Goal: Task Accomplishment & Management: Complete application form

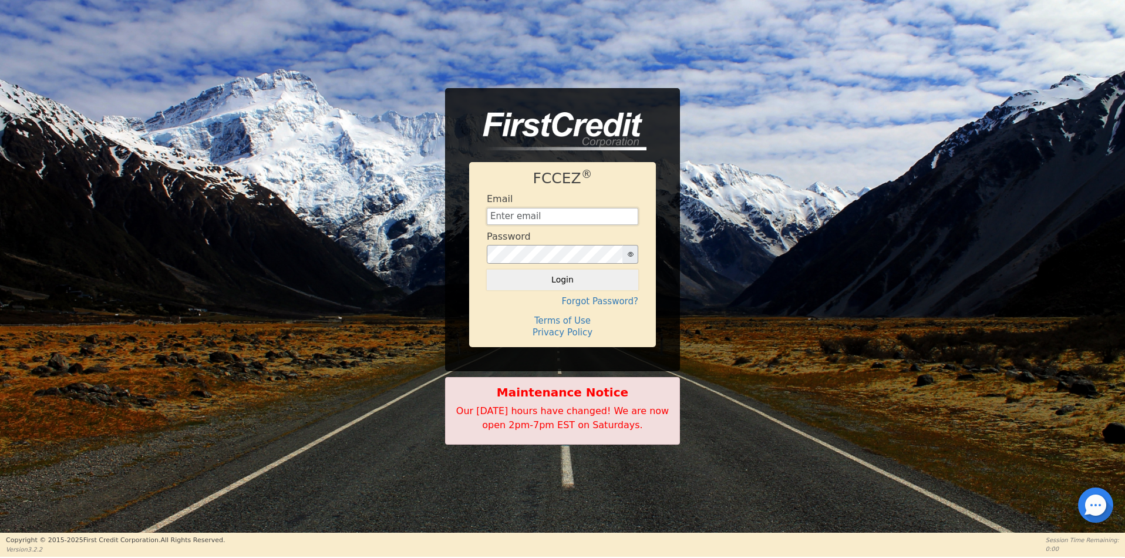
click at [539, 218] on input "text" at bounding box center [562, 217] width 151 height 18
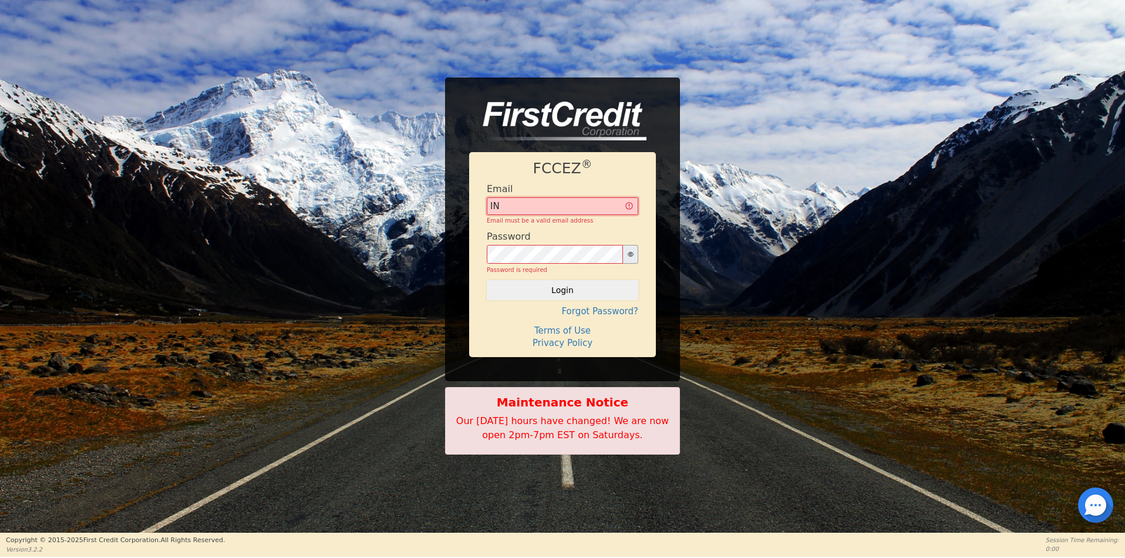
type input "I"
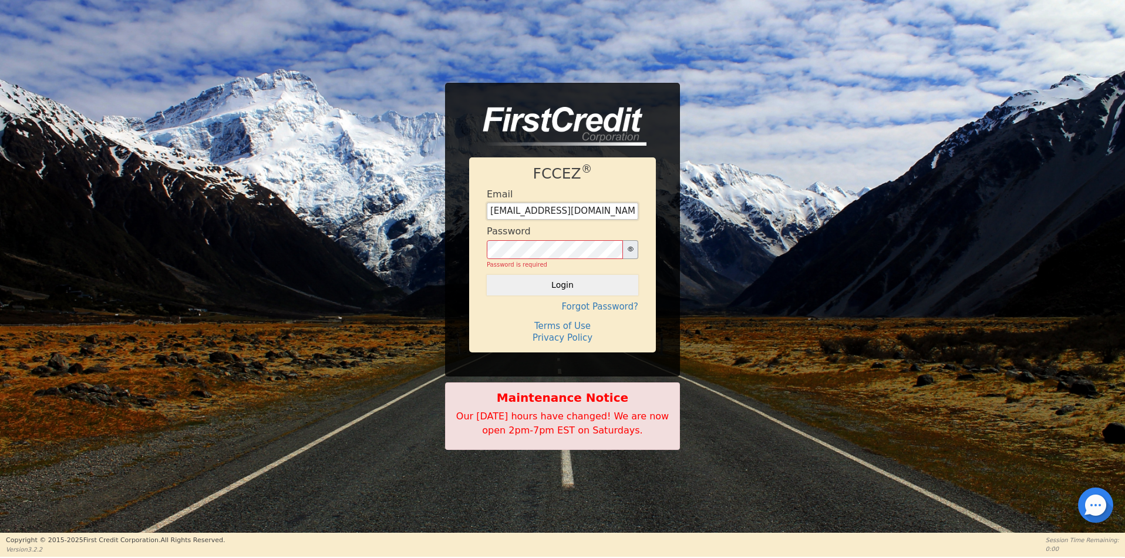
type input "[EMAIL_ADDRESS][DOMAIN_NAME]"
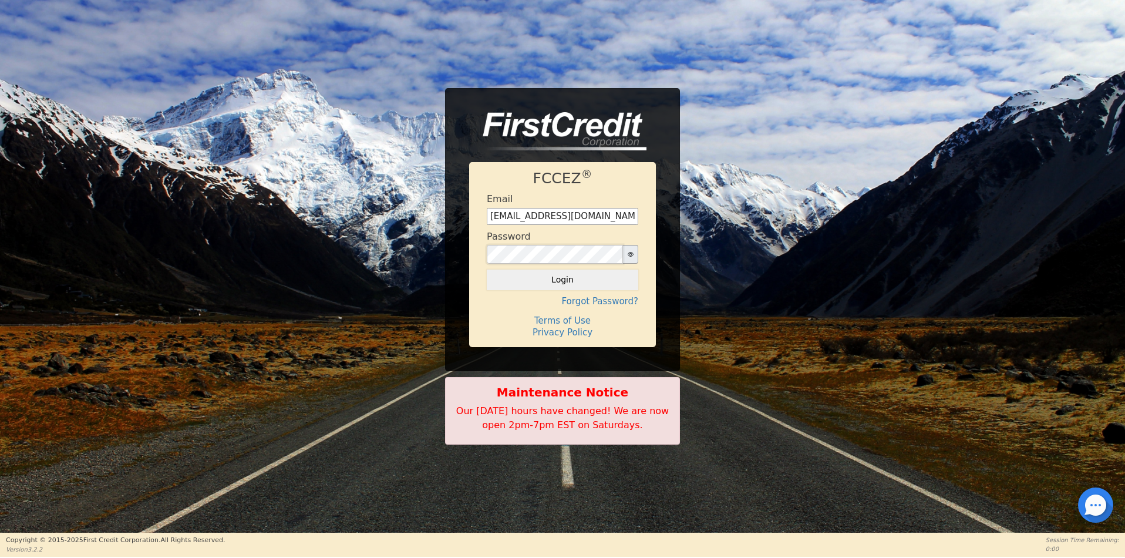
click at [487, 269] on button "Login" at bounding box center [562, 279] width 151 height 20
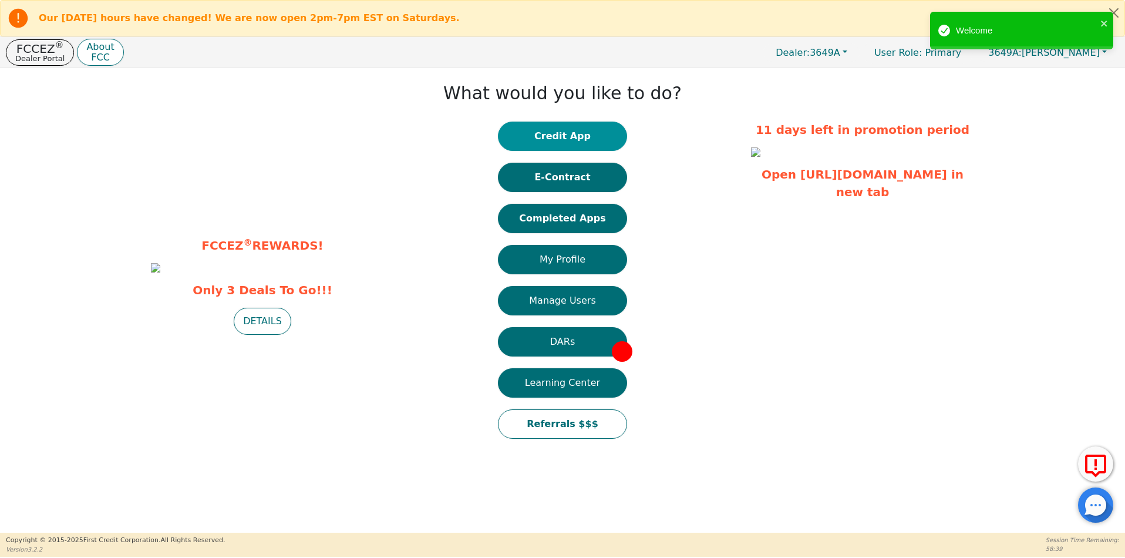
click at [553, 134] on button "Credit App" at bounding box center [562, 136] width 129 height 29
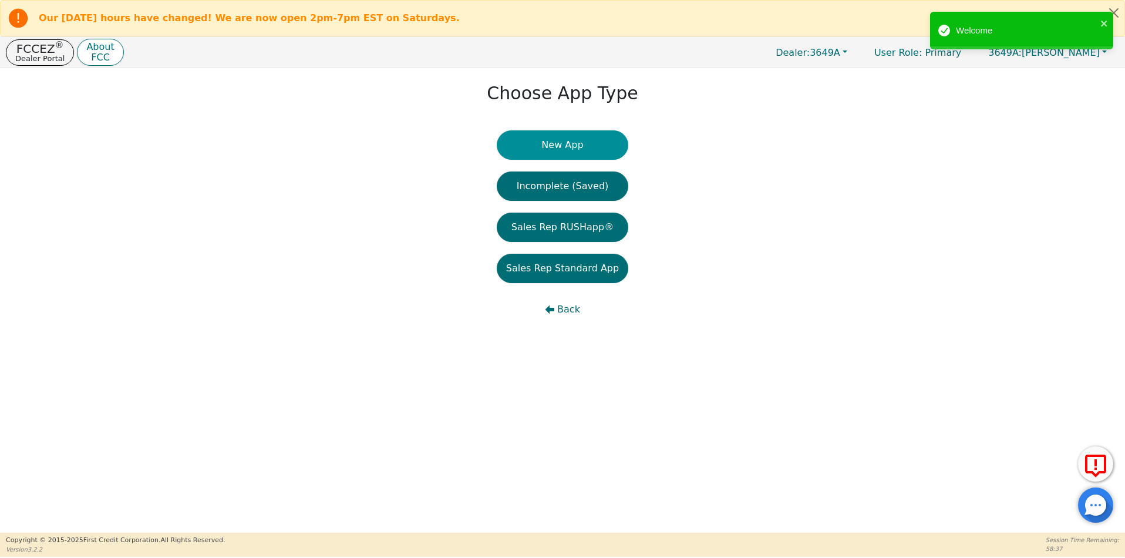
click at [541, 139] on button "New App" at bounding box center [562, 144] width 131 height 29
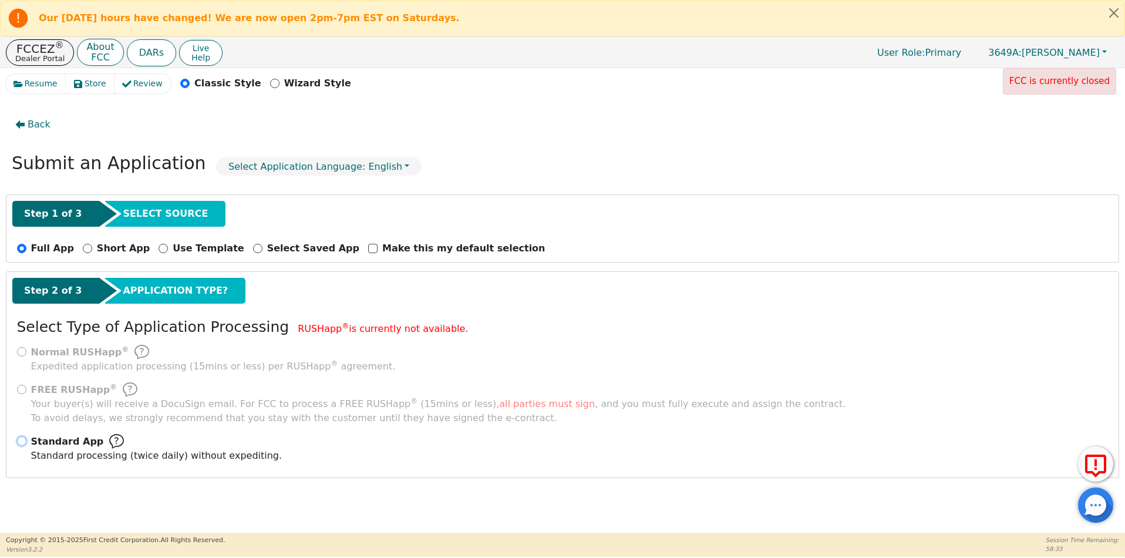
click at [23, 442] on input "Standard App Standard processing (twice daily) without expediting." at bounding box center [21, 440] width 9 height 9
radio input "true"
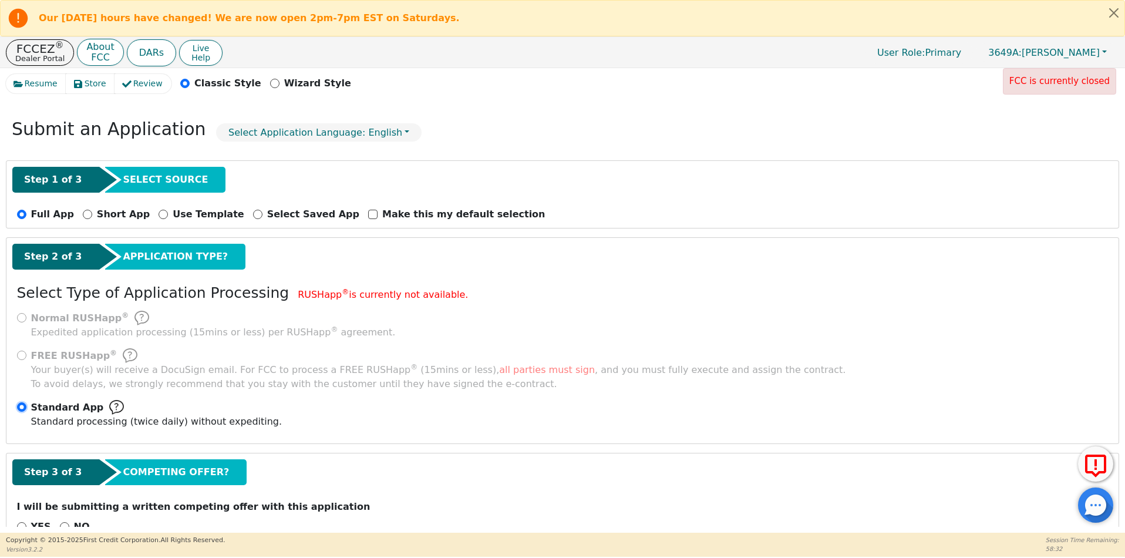
scroll to position [66, 0]
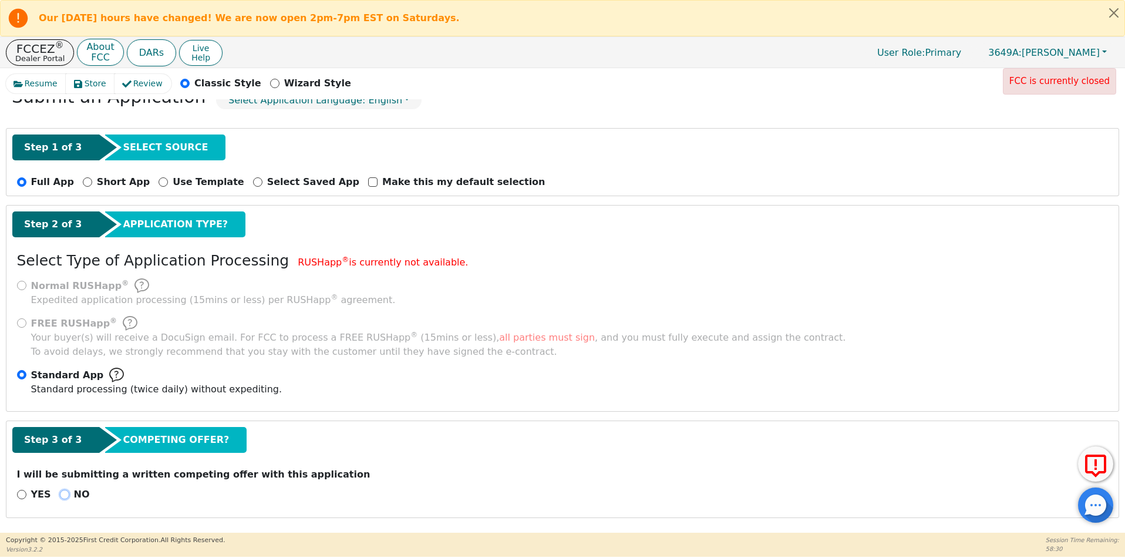
click at [60, 497] on input "NO" at bounding box center [64, 494] width 9 height 9
radio input "true"
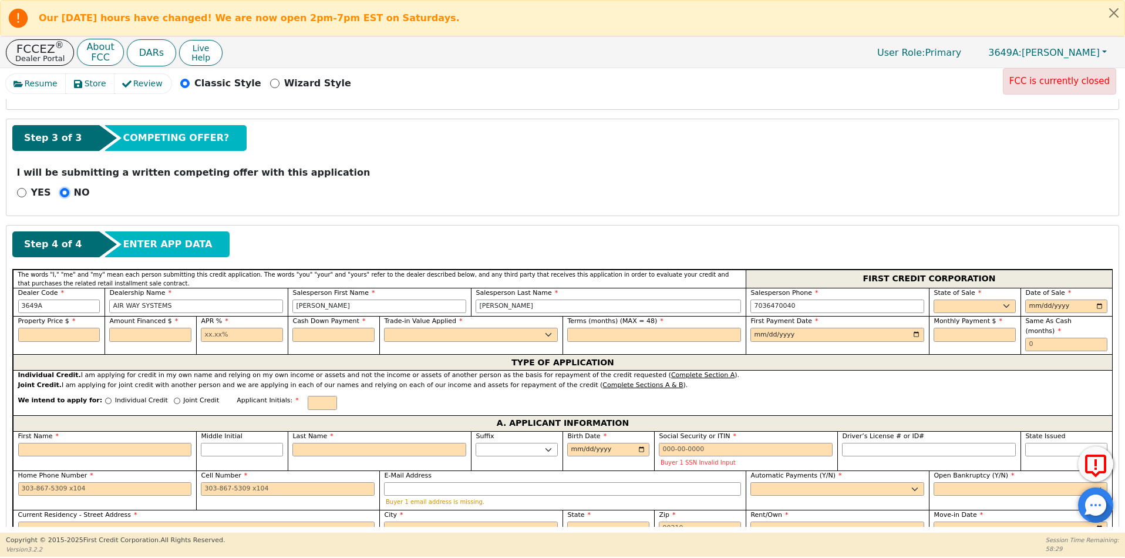
scroll to position [419, 0]
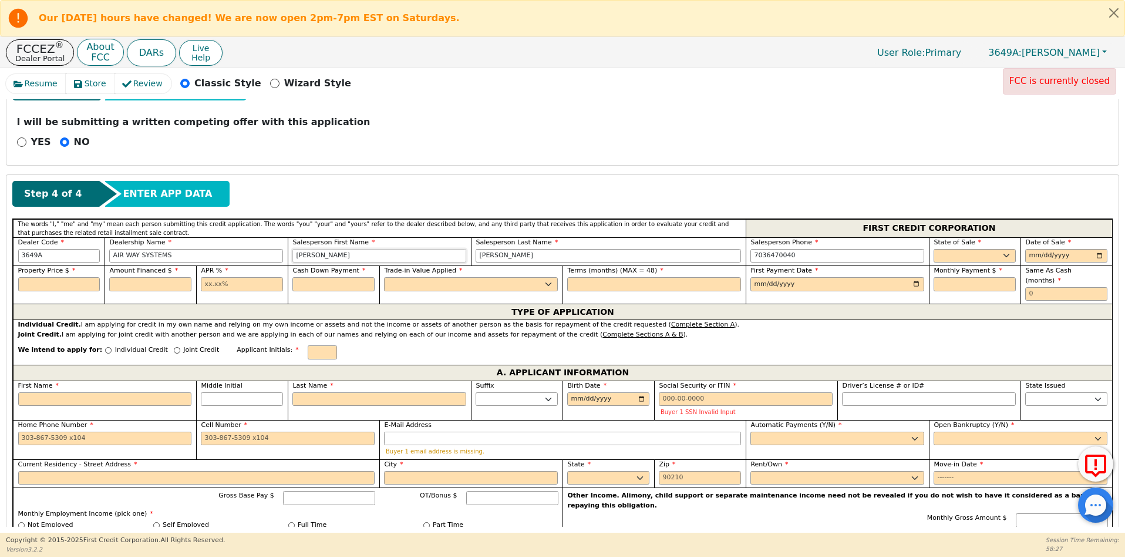
drag, startPoint x: 384, startPoint y: 250, endPoint x: 251, endPoint y: 254, distance: 133.3
click at [251, 254] on div "Dealer Code 3649A Dealership Name AIR WAY SYSTEMS Salesperson First Name [PERSO…" at bounding box center [562, 251] width 1099 height 29
type input "[PERSON_NAME]"
type input "Penn"
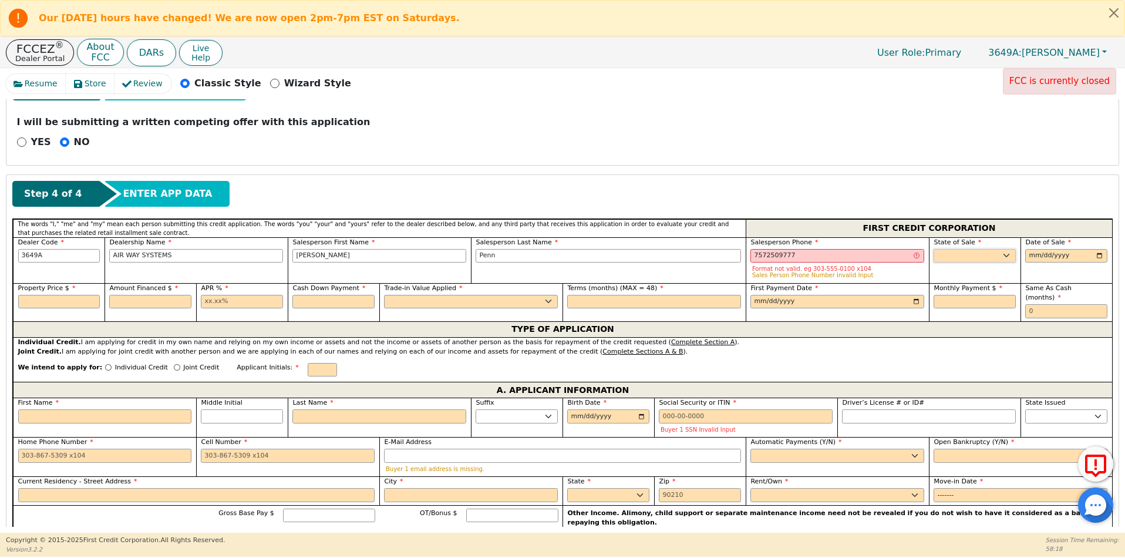
type input "[PHONE_NUMBER]"
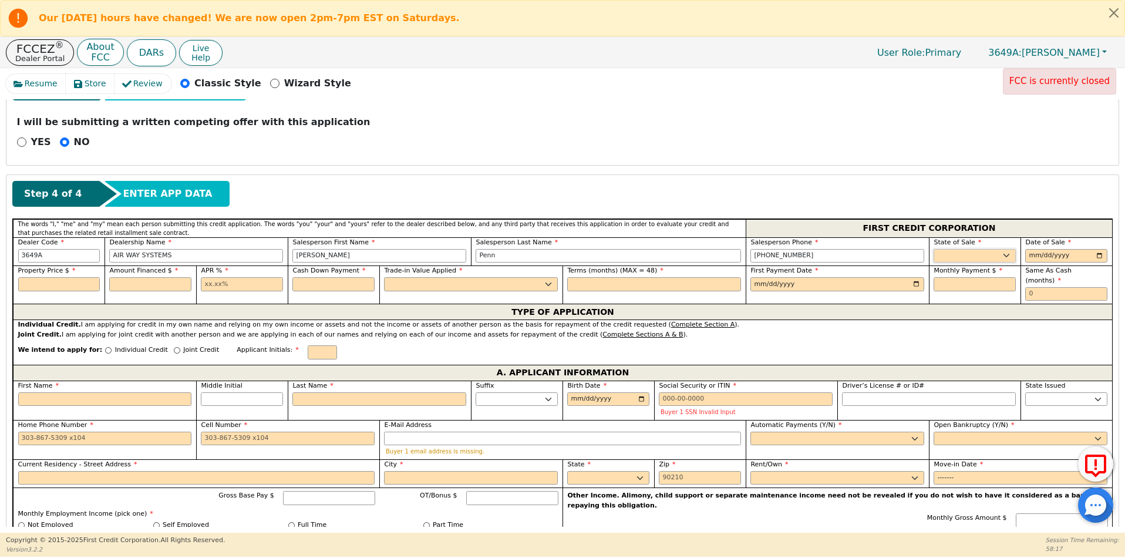
select select "VA"
click at [1096, 256] on input "date" at bounding box center [1066, 256] width 82 height 14
type input "[DATE]"
click at [42, 284] on input "text" at bounding box center [59, 284] width 82 height 14
type input "4179.58"
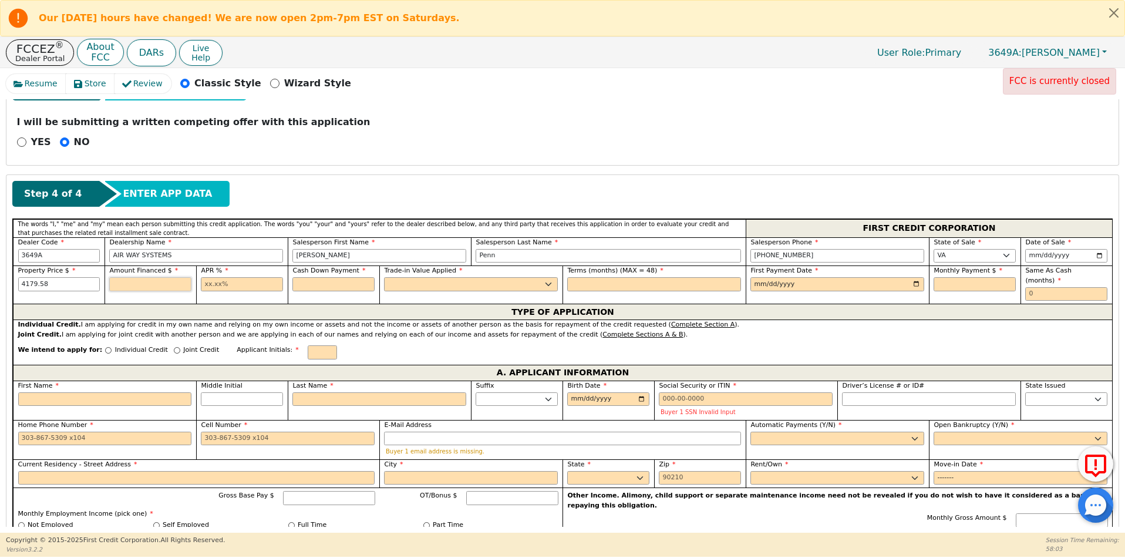
click at [164, 281] on input "text" at bounding box center [150, 284] width 82 height 14
type input "4179.58"
click at [237, 288] on input "text" at bounding box center [242, 284] width 82 height 14
type input "23.90"
click at [329, 284] on input "text" at bounding box center [333, 284] width 82 height 14
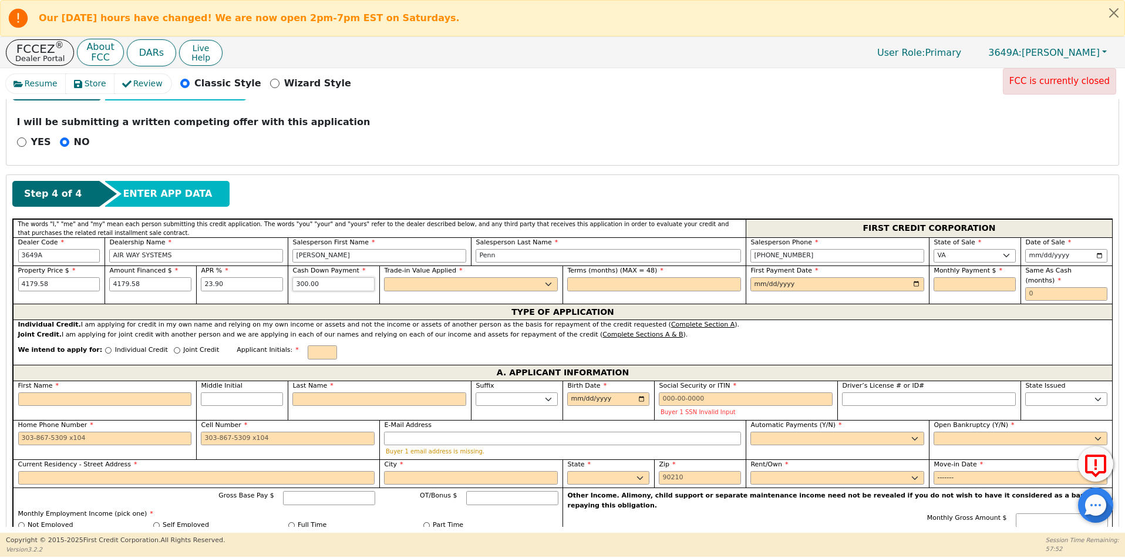
type input "300.00"
drag, startPoint x: 150, startPoint y: 285, endPoint x: 109, endPoint y: 285, distance: 41.1
click at [109, 285] on input "4179.58" at bounding box center [150, 284] width 82 height 14
click at [137, 284] on input "4179.58" at bounding box center [150, 284] width 82 height 14
drag, startPoint x: 137, startPoint y: 284, endPoint x: 99, endPoint y: 281, distance: 38.2
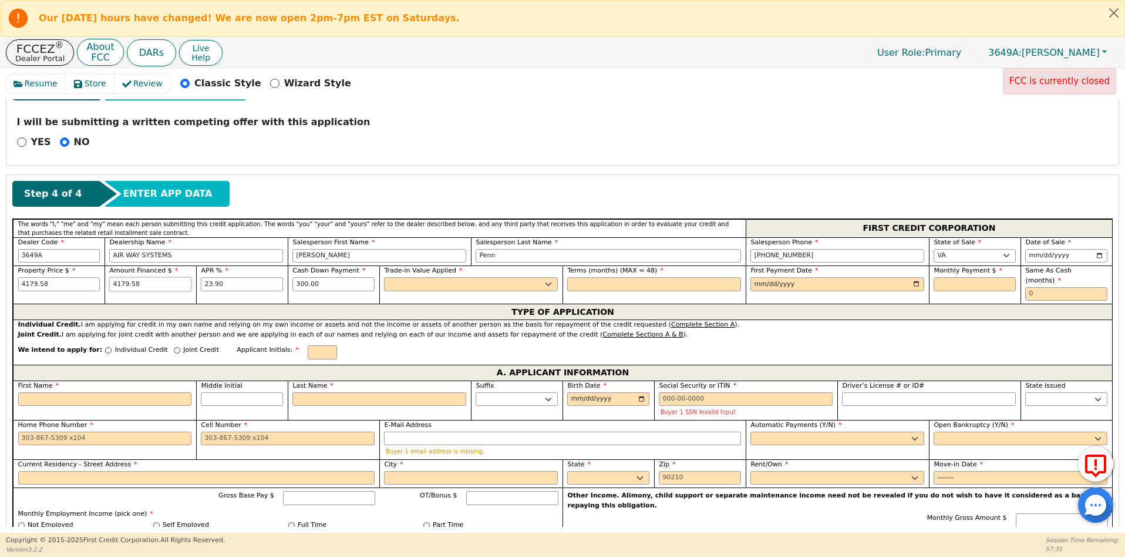
click at [99, 281] on div "Property Price $ 4179.58 Amount Financed $ 4179.58 APR % 23.90 Cash Down Paymen…" at bounding box center [562, 284] width 1099 height 38
type input "3879.58"
click at [207, 284] on input "23.90" at bounding box center [242, 284] width 82 height 14
click at [244, 280] on input "23.90" at bounding box center [242, 284] width 82 height 14
type input "2"
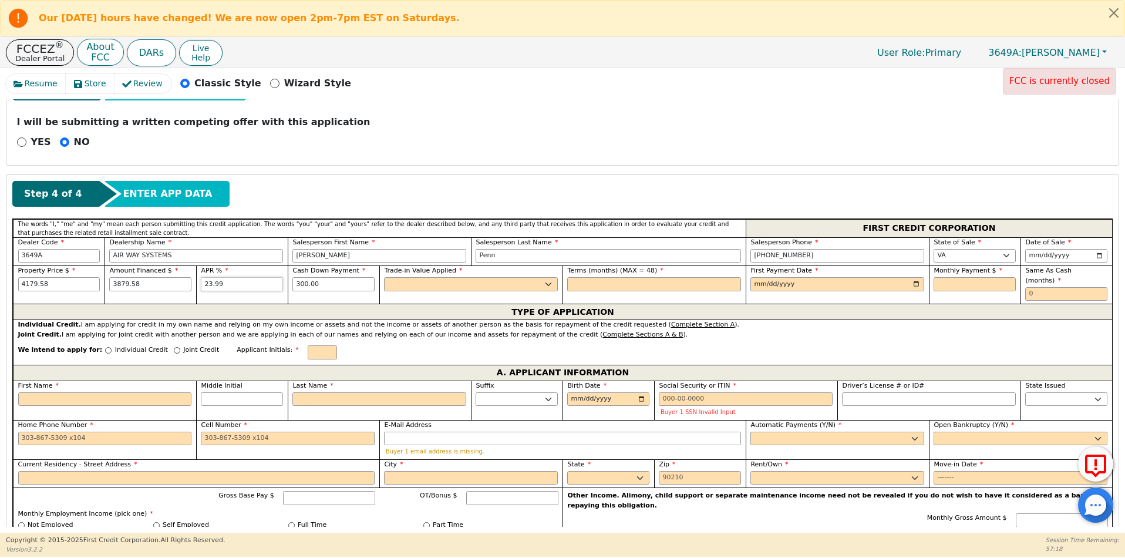
type input "23.99"
click at [443, 284] on select "Yes No" at bounding box center [471, 284] width 174 height 14
select select "n"
click at [384, 277] on select "Yes No" at bounding box center [471, 284] width 174 height 14
click at [589, 285] on input "text" at bounding box center [654, 284] width 174 height 14
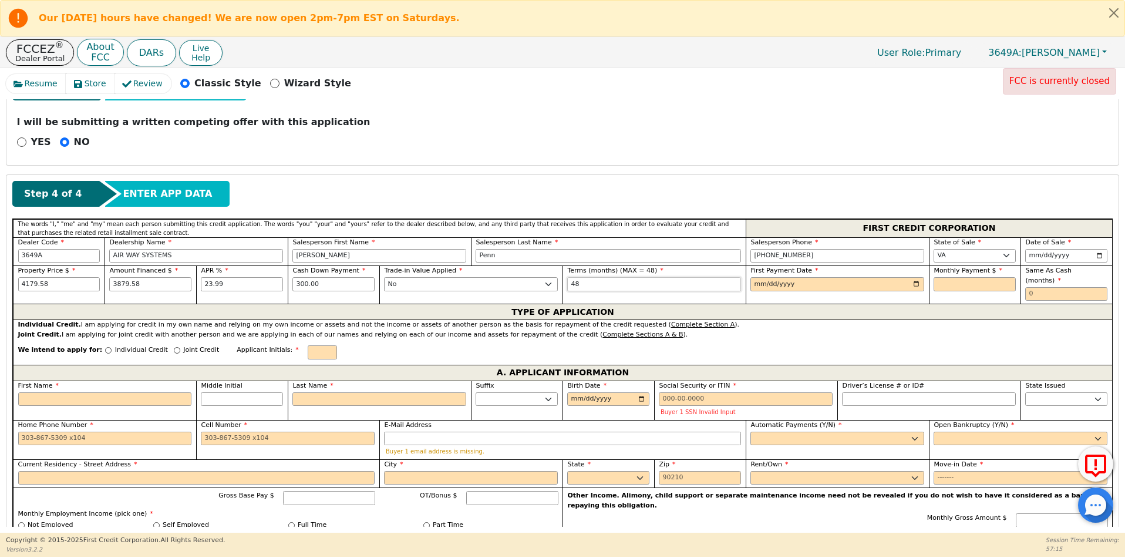
type input "48"
click at [812, 278] on input "date" at bounding box center [837, 284] width 174 height 14
click at [914, 284] on input "date" at bounding box center [837, 284] width 174 height 14
type input "[DATE]"
click at [966, 285] on input "text" at bounding box center [974, 284] width 82 height 14
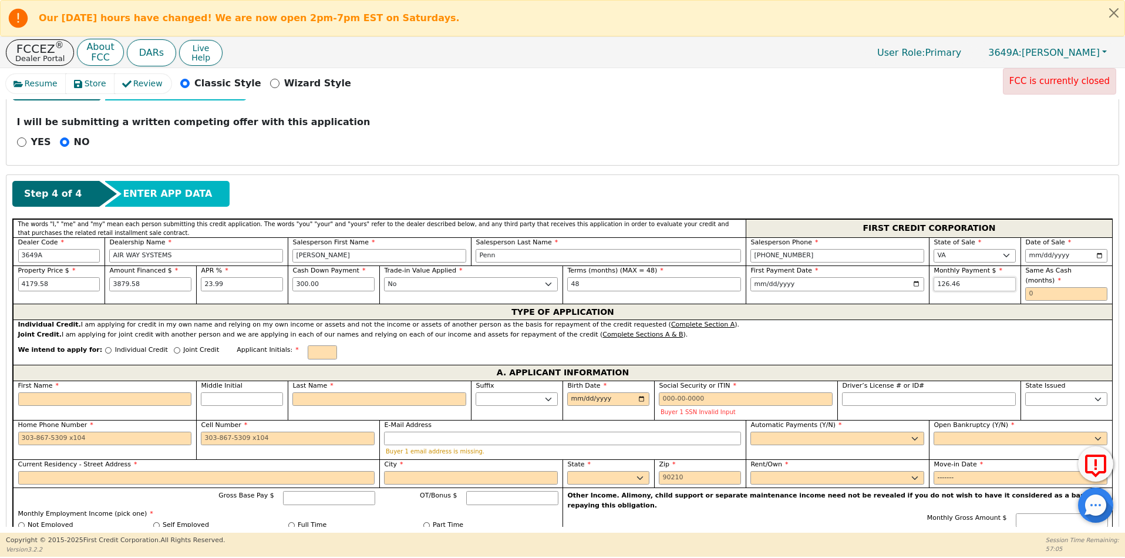
type input "126.46"
click at [1057, 287] on input "text" at bounding box center [1066, 294] width 82 height 14
type input "0"
click at [105, 347] on input "Individual Credit" at bounding box center [108, 350] width 6 height 6
radio input "true"
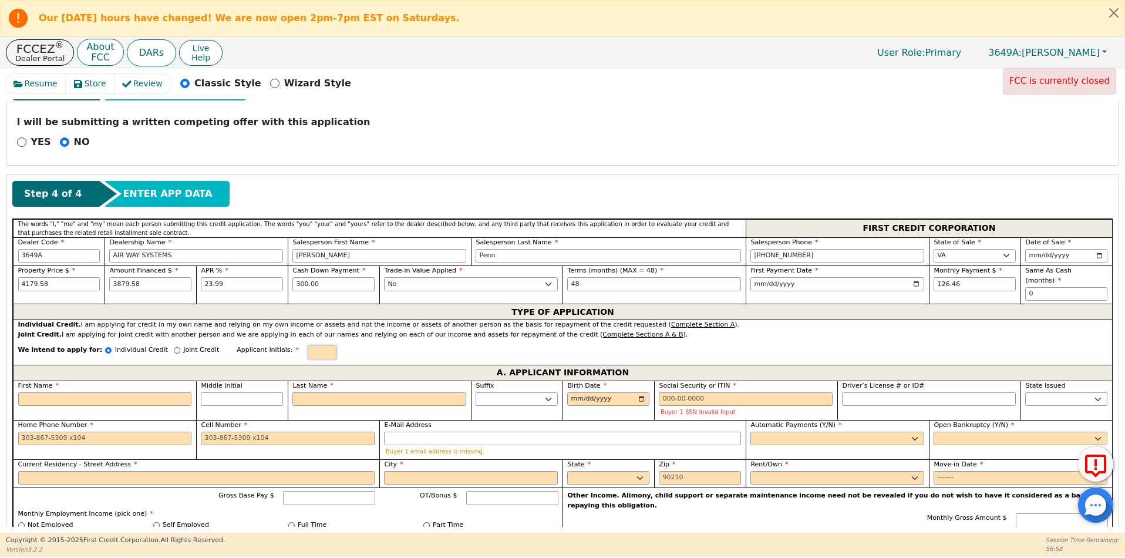
click at [308, 345] on input "text" at bounding box center [322, 352] width 29 height 14
click at [104, 393] on input "First Name" at bounding box center [105, 399] width 174 height 14
type input "J"
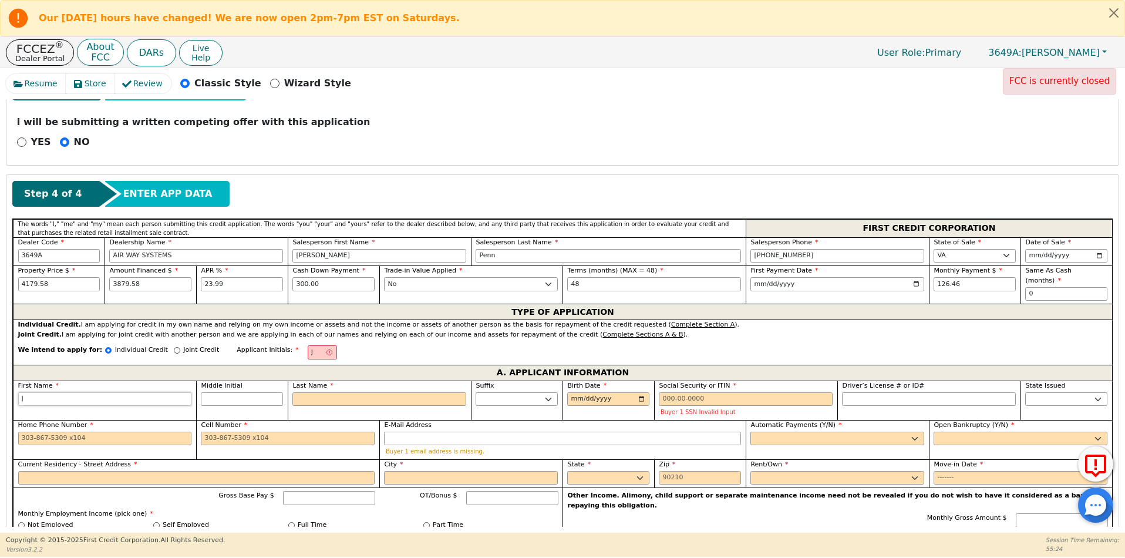
type input "JE"
type input "JEF"
type input "[PERSON_NAME]"
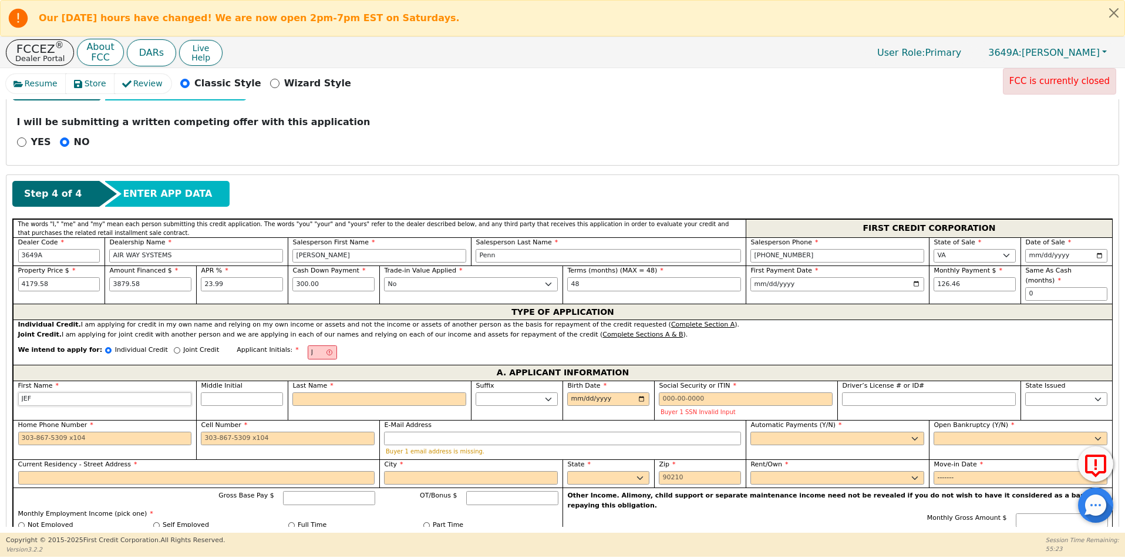
type input "[PERSON_NAME]"
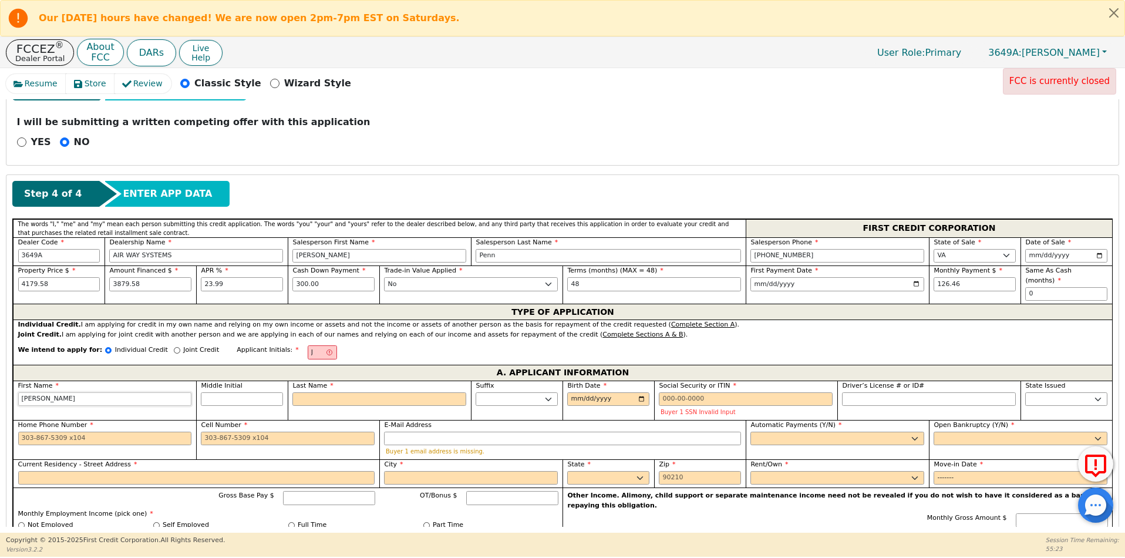
type input "[PERSON_NAME]"
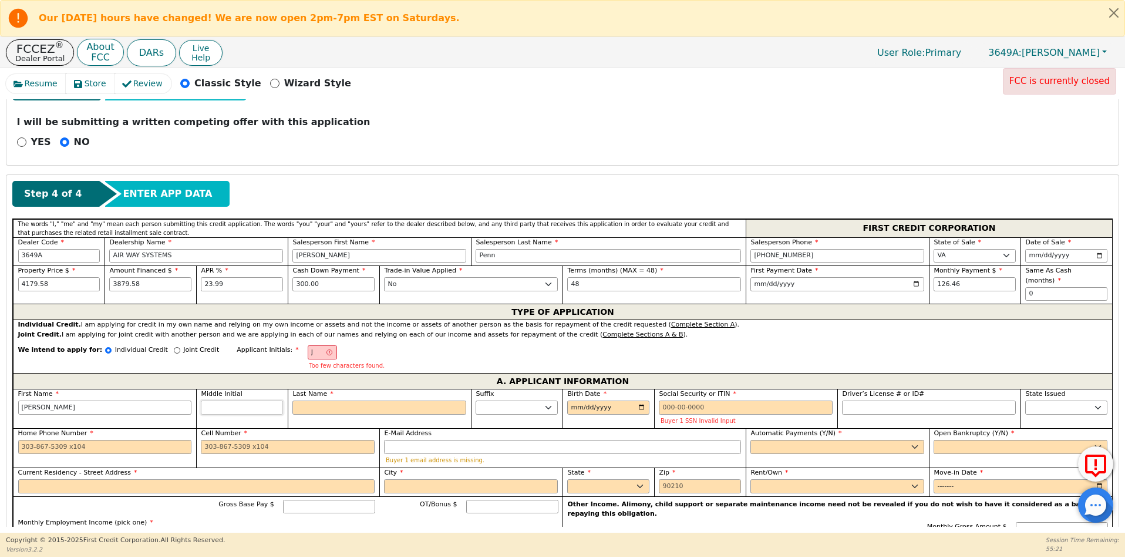
type input "JM"
type input "M"
type input "[PERSON_NAME]"
type input "M"
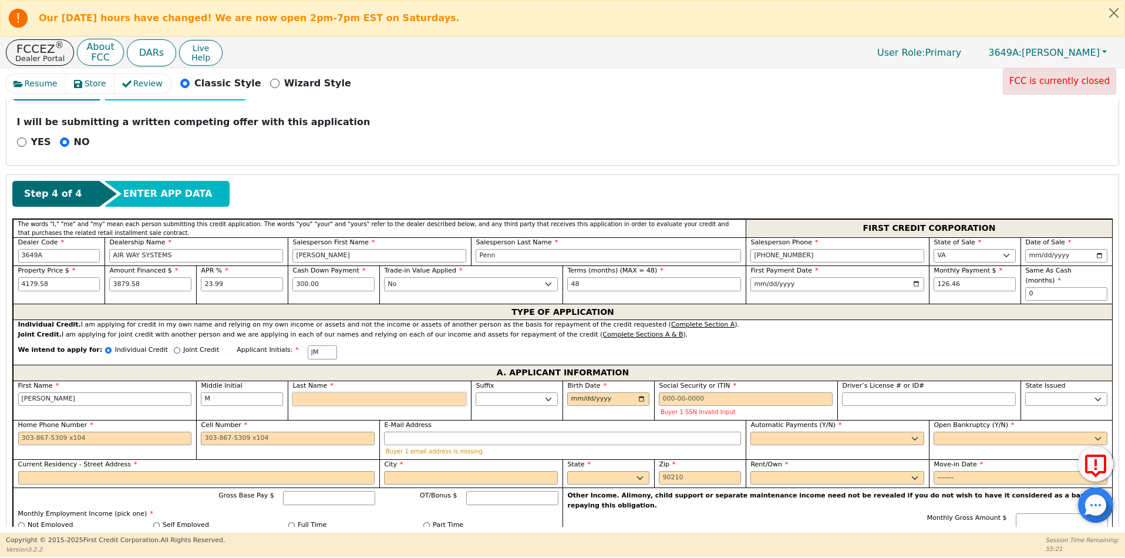
type input "JMV"
type input "V"
type input "[PERSON_NAME]"
type input "VE"
type input "[PERSON_NAME] VE"
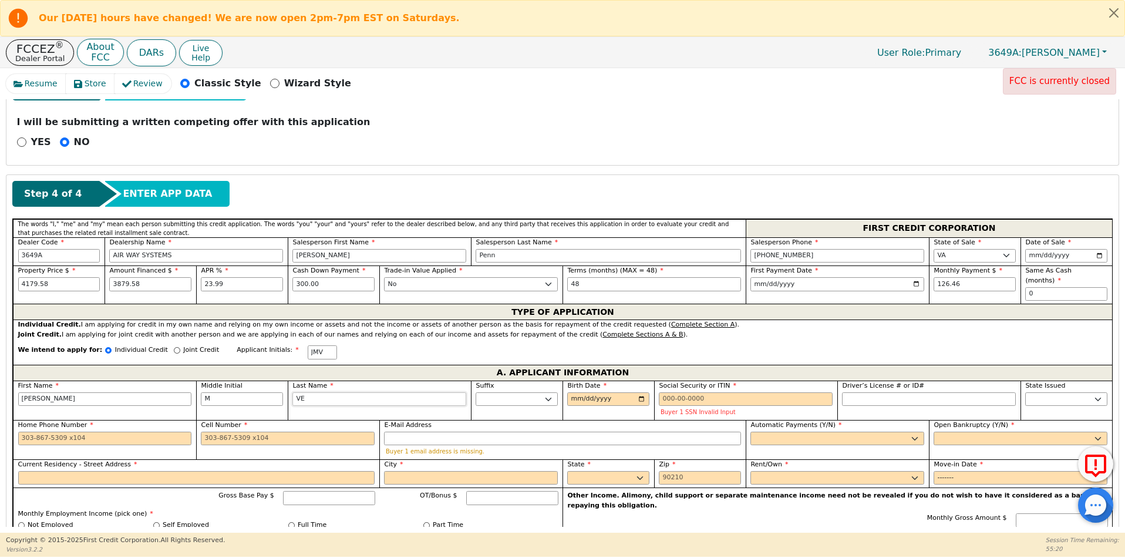
type input "VEN"
type input "[PERSON_NAME]"
type input "VENA"
type input "[PERSON_NAME]"
type input "VENAB"
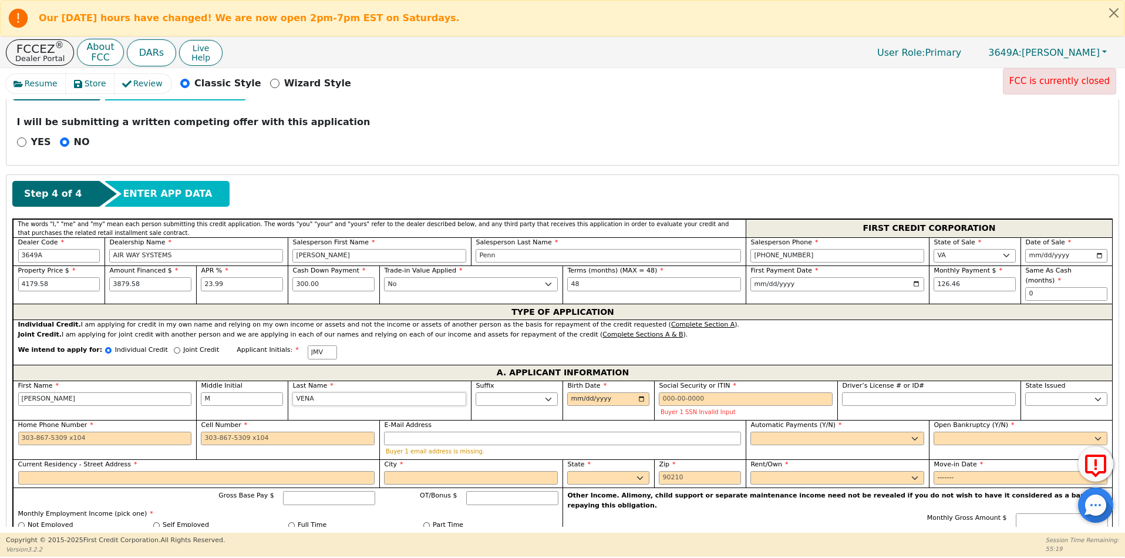
type input "[PERSON_NAME]"
type input "VENABE"
type input "[PERSON_NAME]"
type input "VENAB"
type input "[PERSON_NAME]"
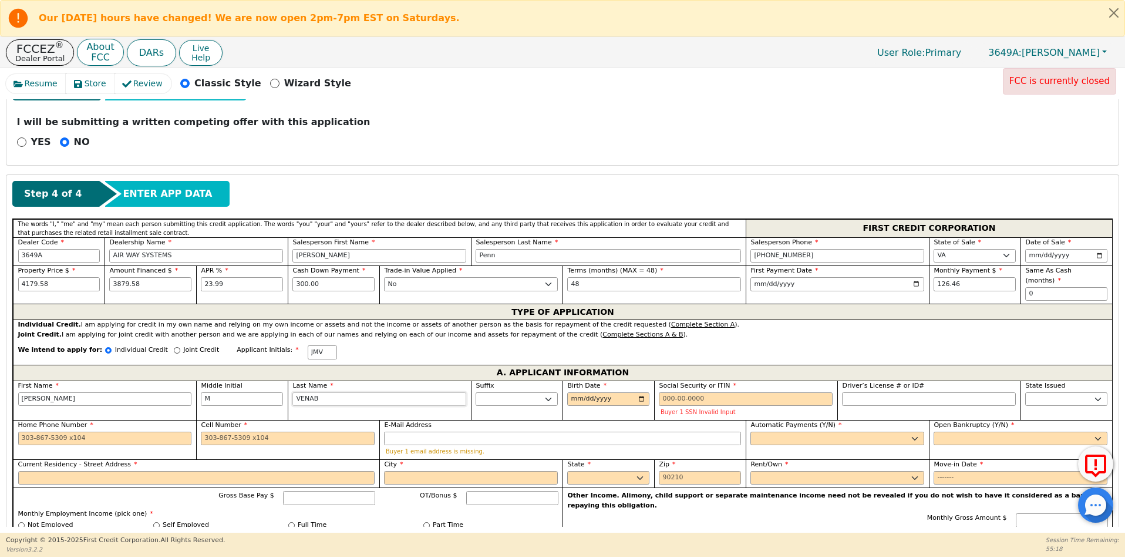
type input "VENABL"
type input "[PERSON_NAME]"
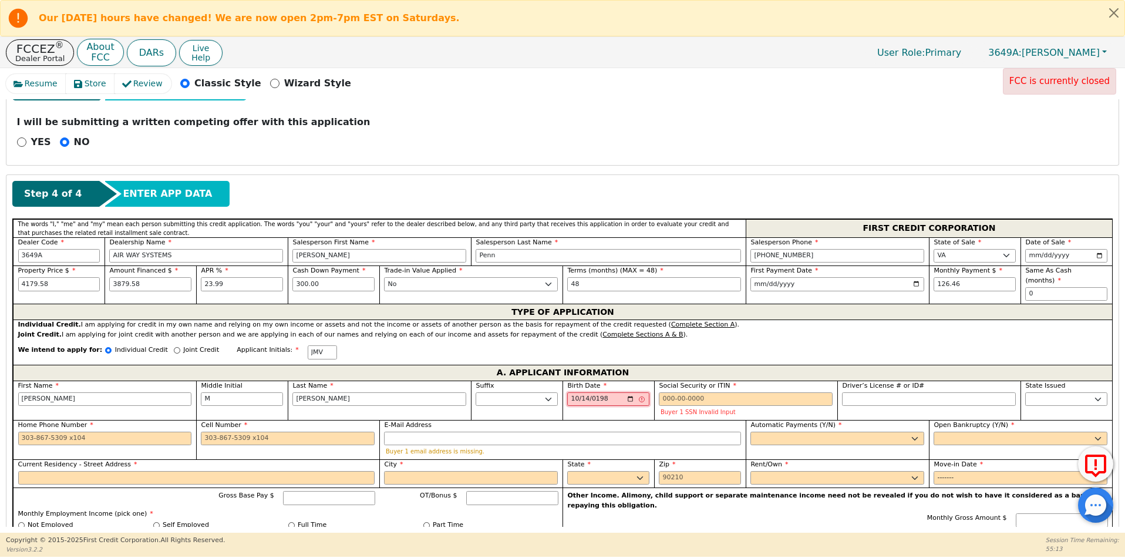
type input "[DATE]"
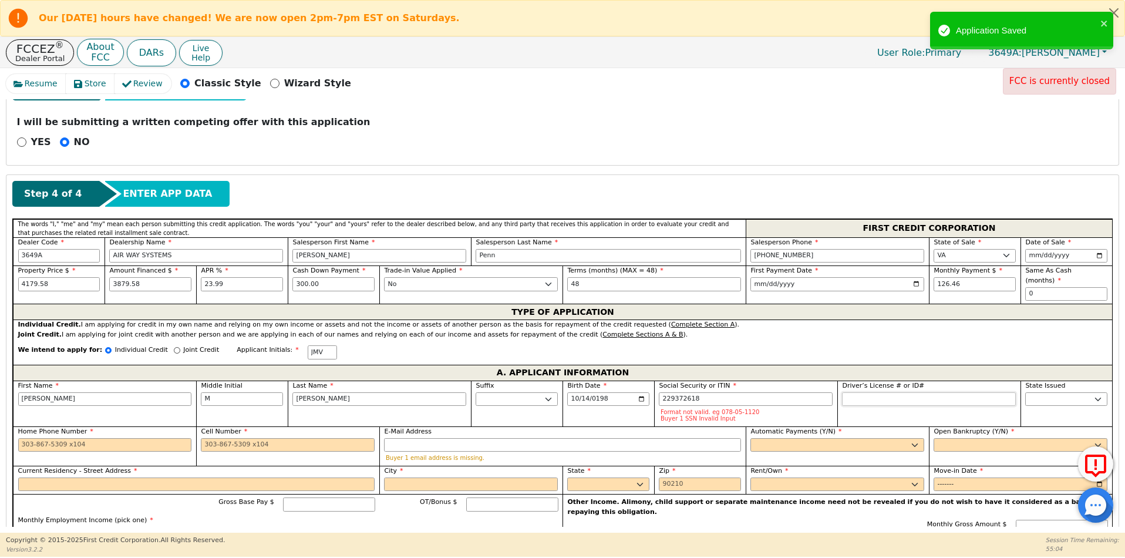
type input "***-**-2618"
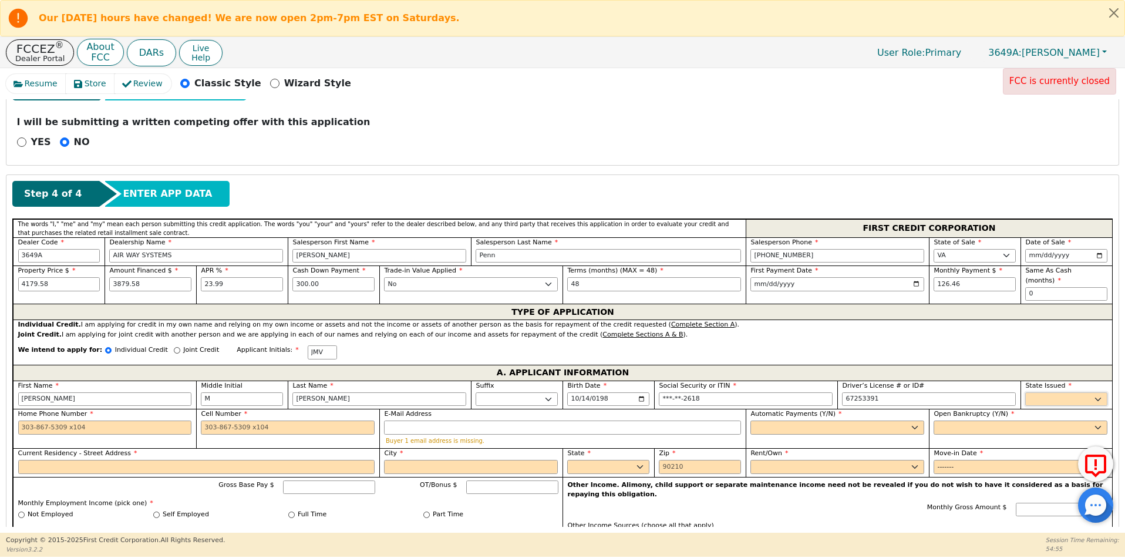
type input "********"
select select "VA"
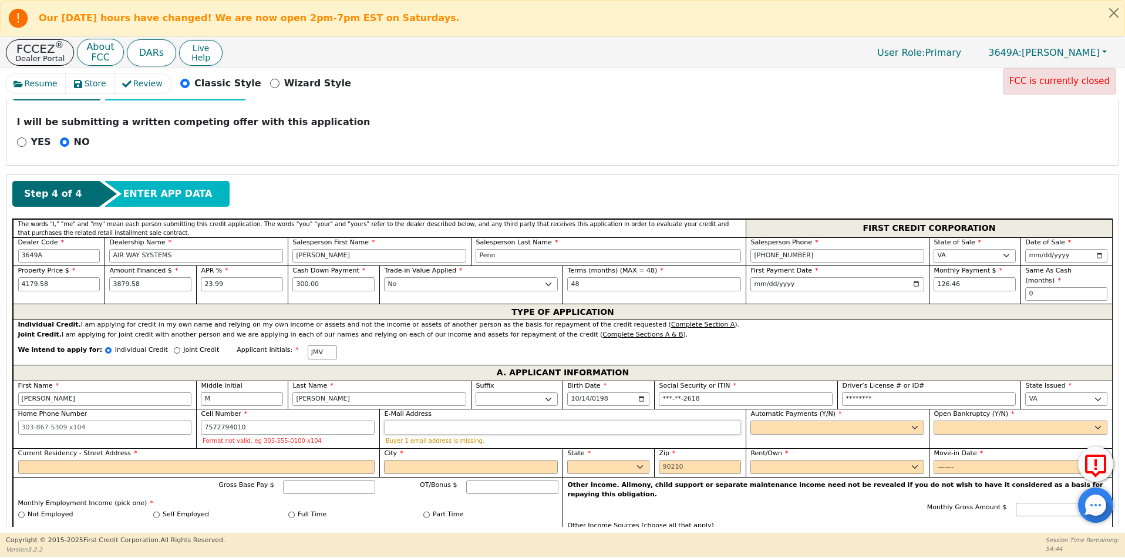
type input "[PHONE_NUMBER]"
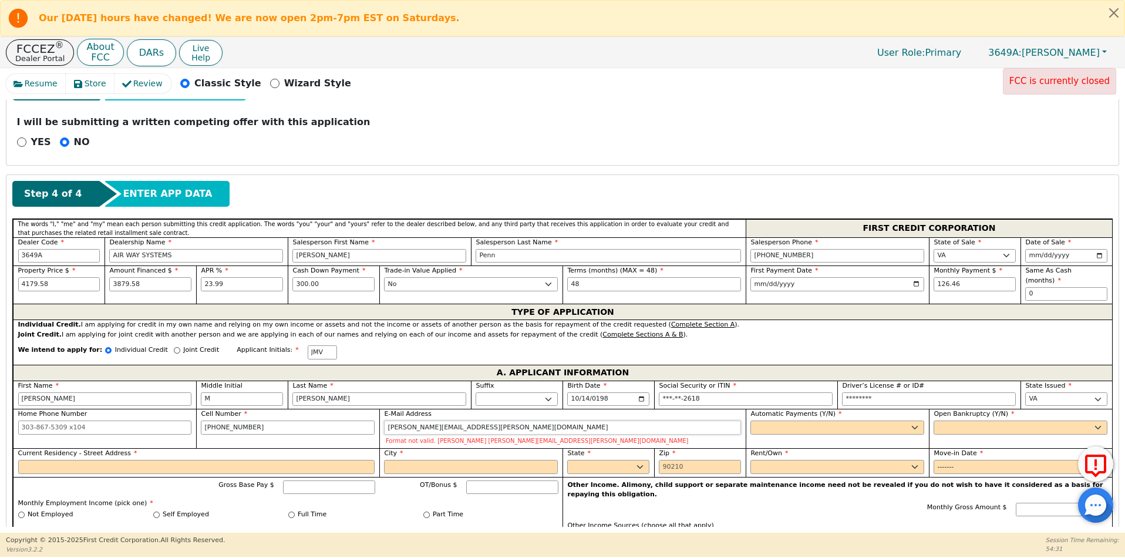
type input "[PERSON_NAME][EMAIL_ADDRESS][PERSON_NAME][DOMAIN_NAME]"
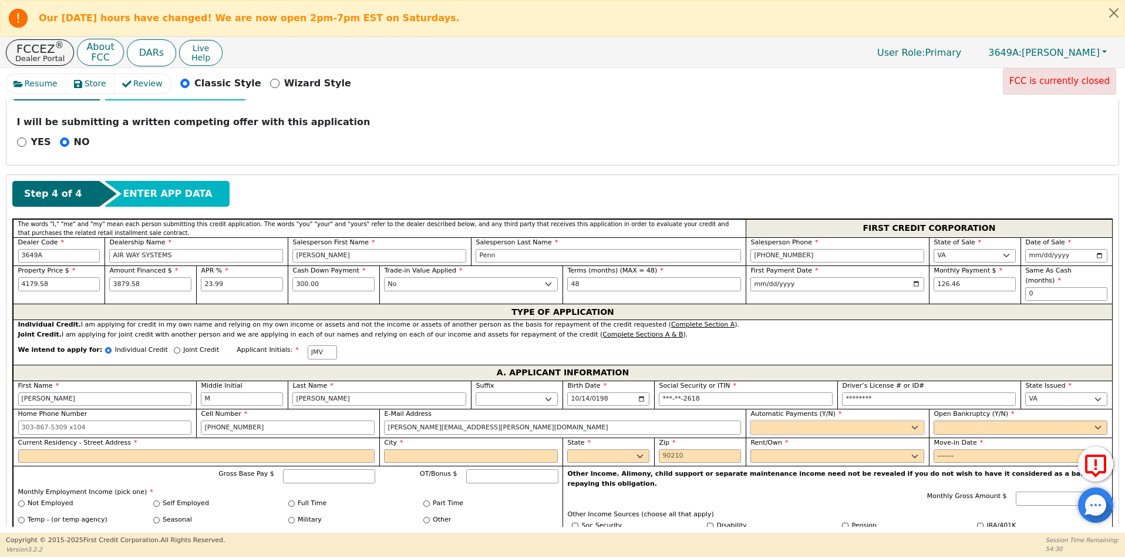
select select "y"
type input "[PERSON_NAME]"
select select "n"
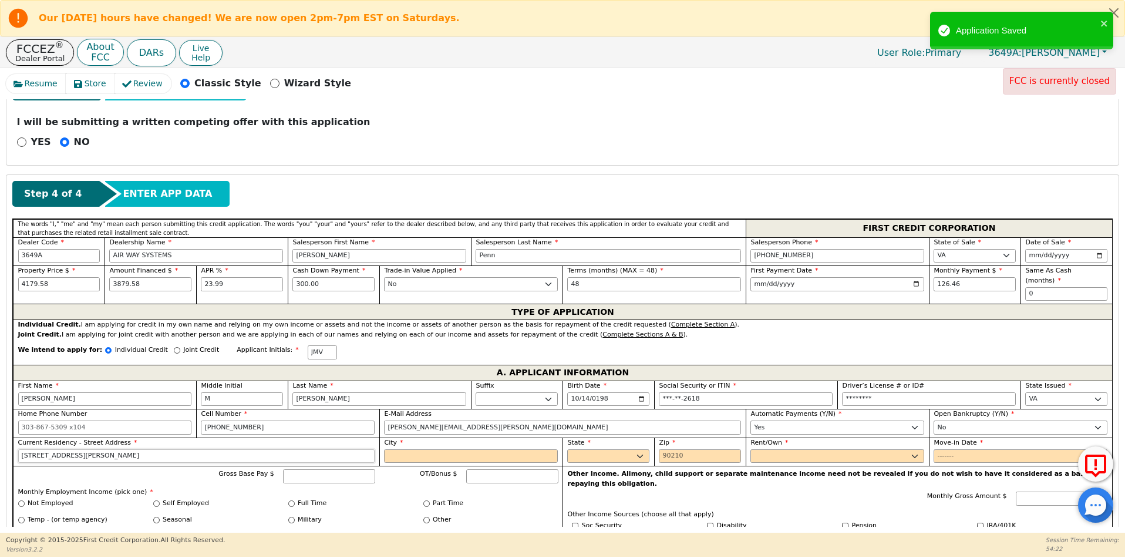
type input "[STREET_ADDRESS][PERSON_NAME]"
type input "[GEOGRAPHIC_DATA]"
select select "VA"
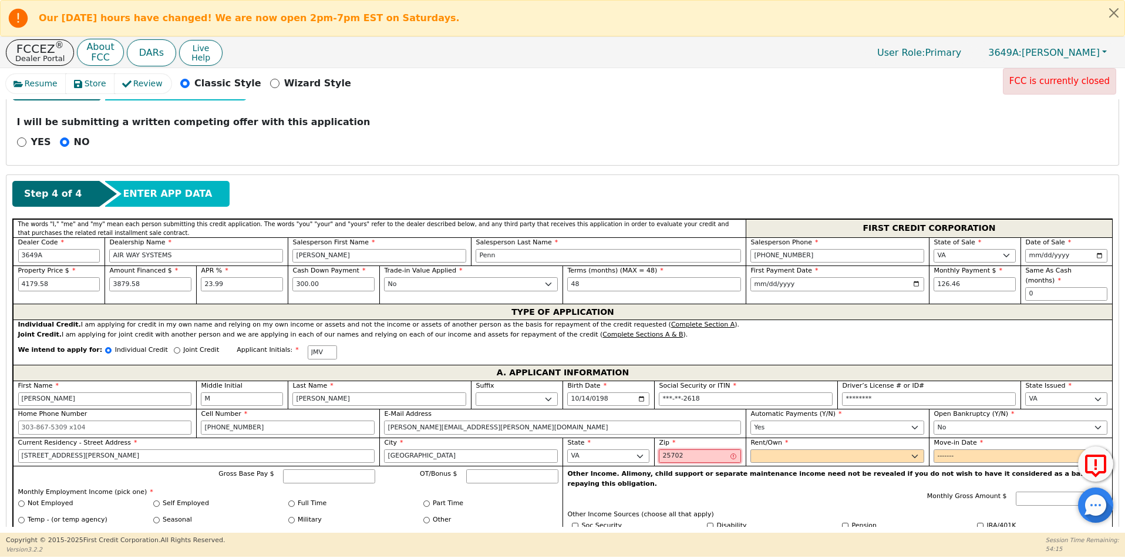
type input "25702"
select select "Own"
click at [942, 449] on input "Move-in Date" at bounding box center [1020, 456] width 174 height 14
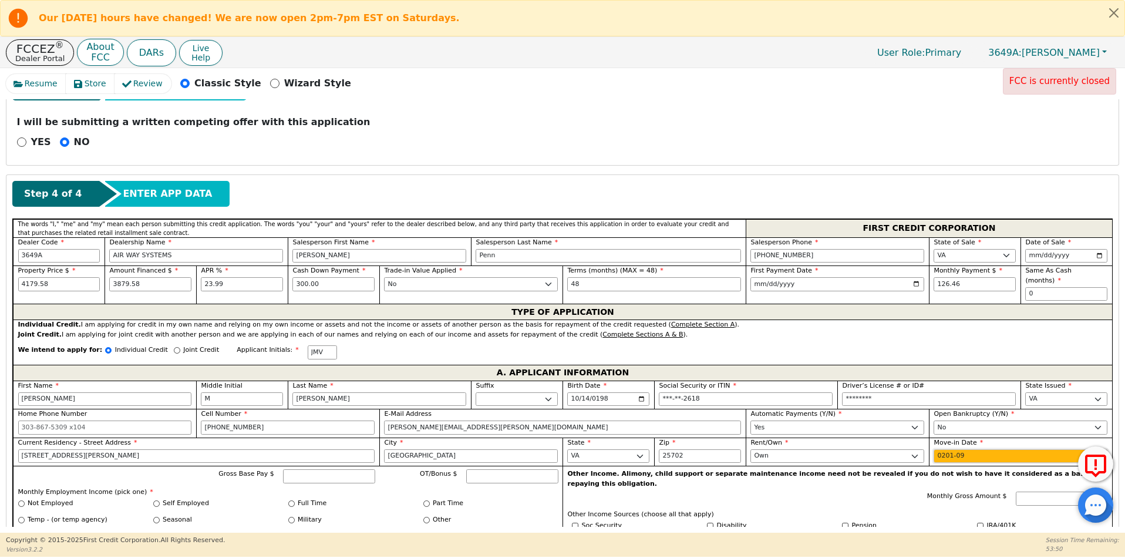
type input "2017-09"
click at [341, 471] on input "Gross Base Pay $" at bounding box center [329, 476] width 92 height 14
type input "5800.00"
click at [291, 500] on input "Full Time" at bounding box center [291, 503] width 6 height 6
radio input "true"
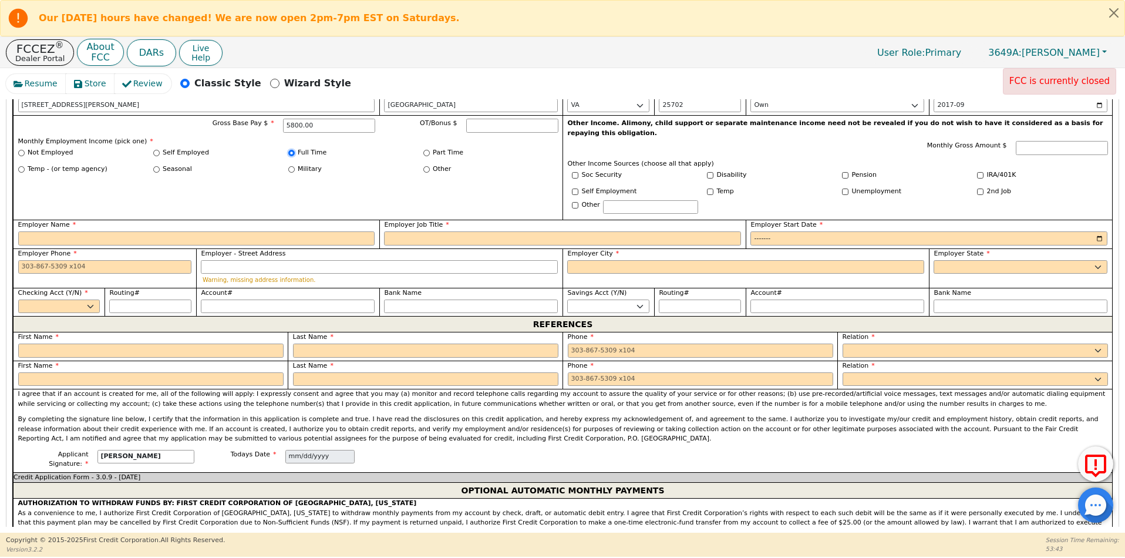
scroll to position [771, 0]
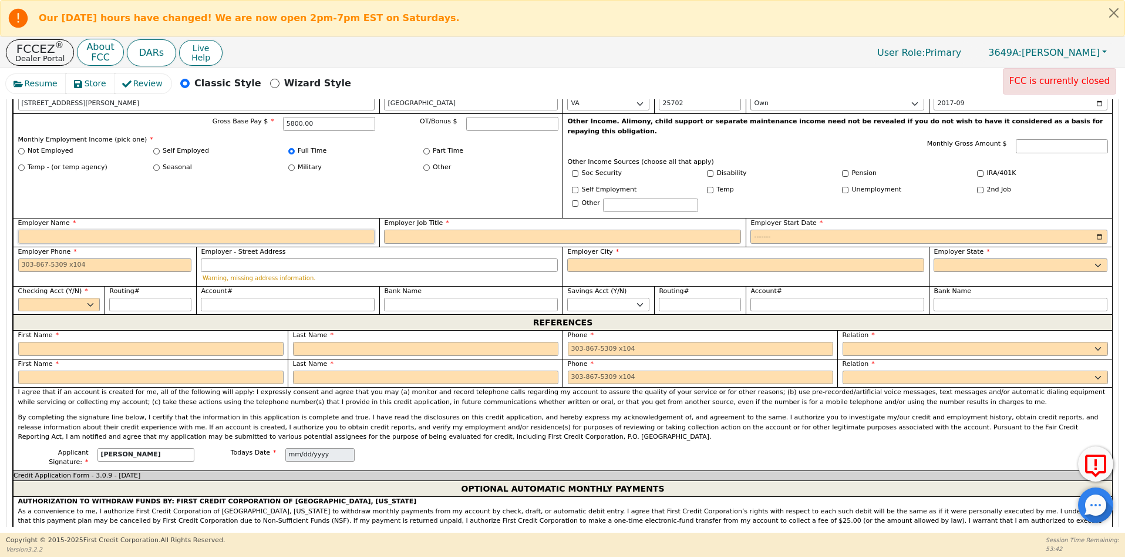
click at [172, 230] on input "Employer Name" at bounding box center [196, 237] width 357 height 14
type input "h"
type input "HILTON"
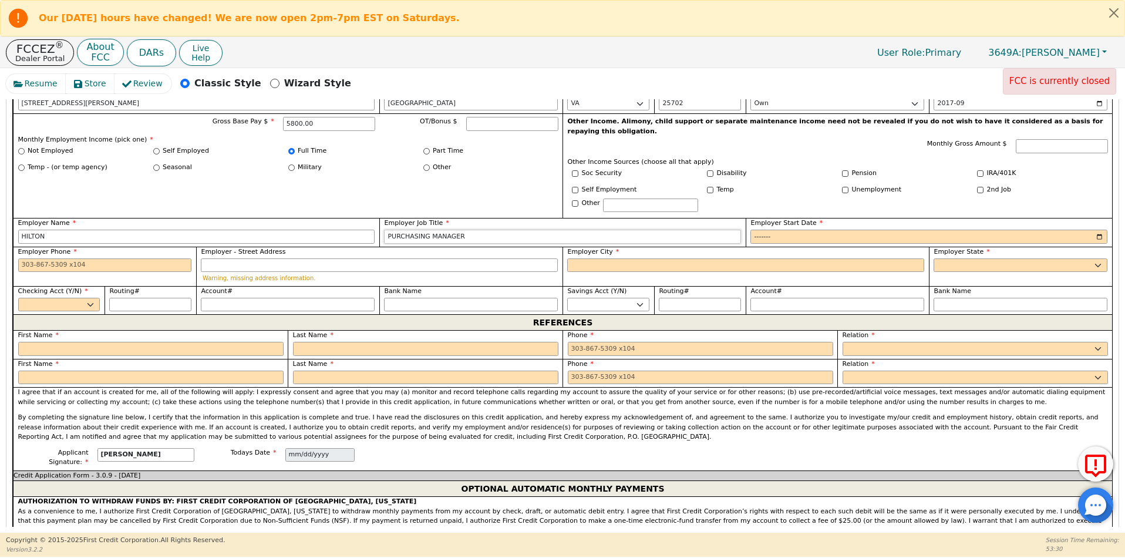
type input "PURCHASING MANAGER"
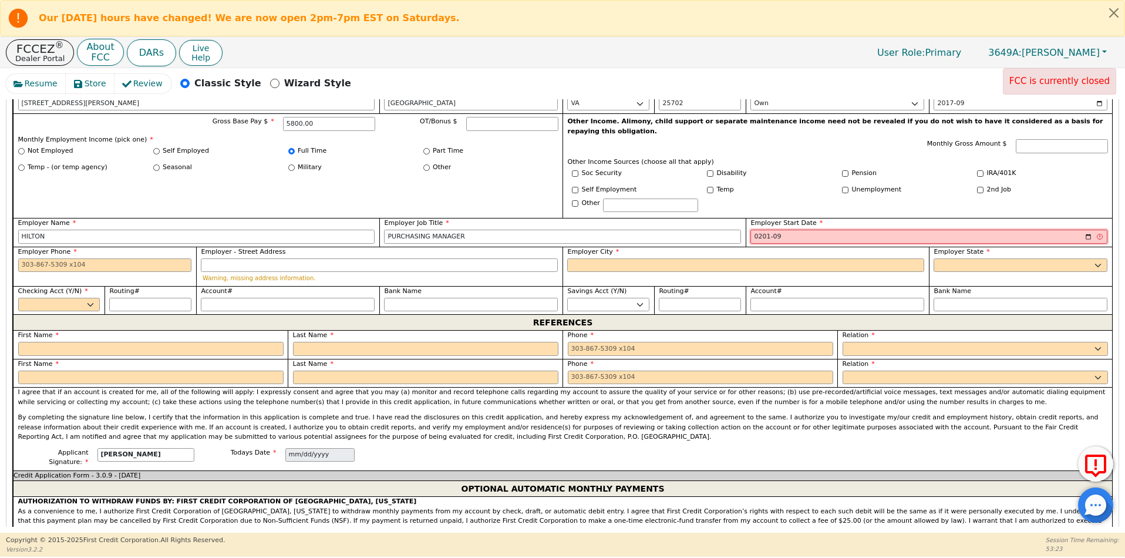
type input "2014-09"
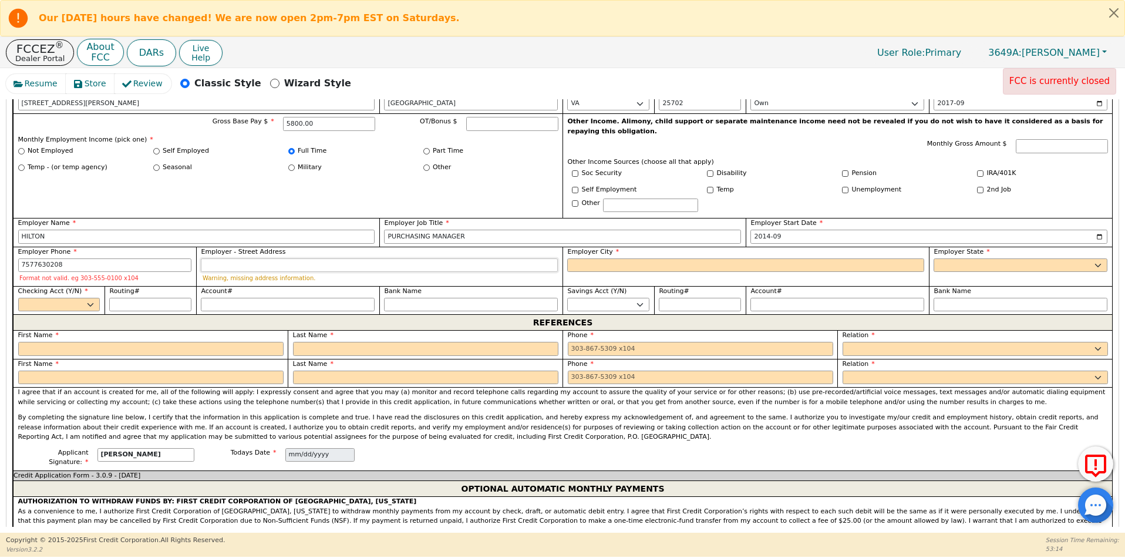
type input "[PHONE_NUMBER]"
drag, startPoint x: 65, startPoint y: 246, endPoint x: 9, endPoint y: 244, distance: 56.4
click at [9, 244] on div "Step 4 of 4 ENTER APP DATA The words "I," "me" and "my" mean each person submit…" at bounding box center [562, 474] width 1112 height 1302
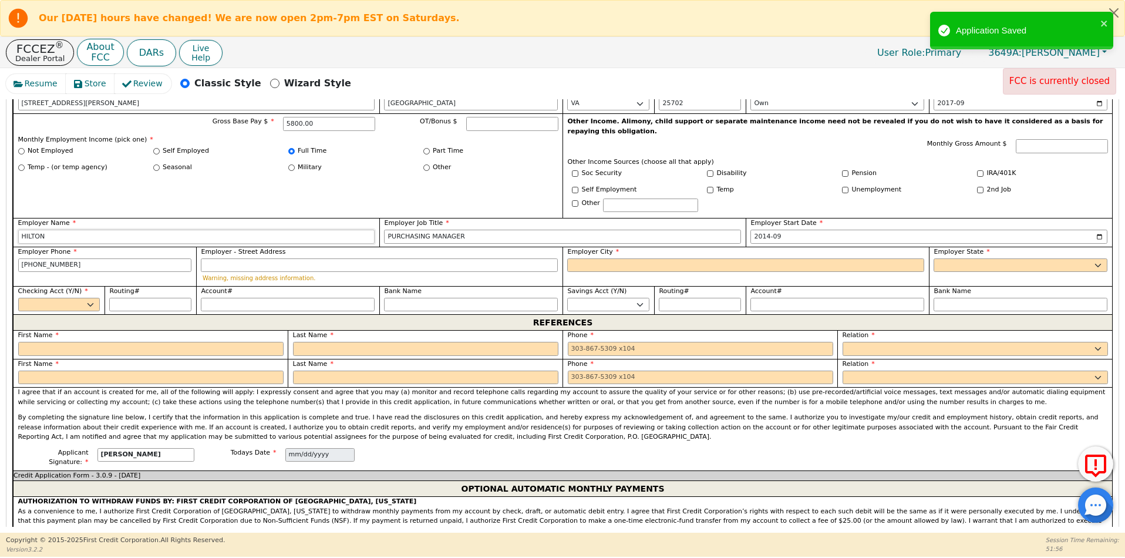
drag, startPoint x: 63, startPoint y: 212, endPoint x: 0, endPoint y: 211, distance: 63.4
click at [0, 211] on div "Resume Store Review Classic Style Wizard Style FCC is currently closed Back Sub…" at bounding box center [562, 300] width 1125 height 464
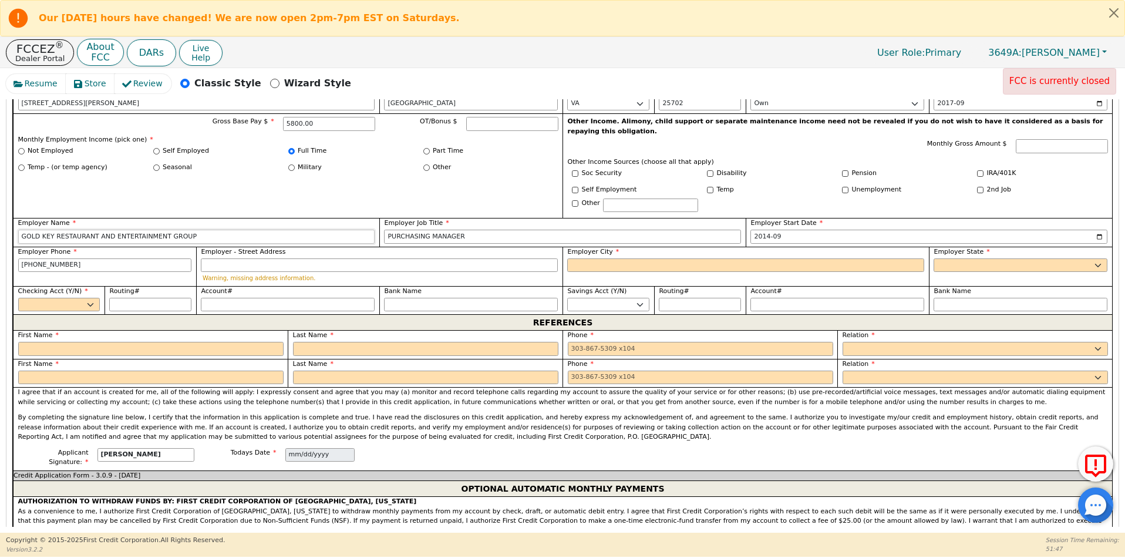
type input "GOLD KEY RESTAURANT AND ENTERTAINMENT GROUP"
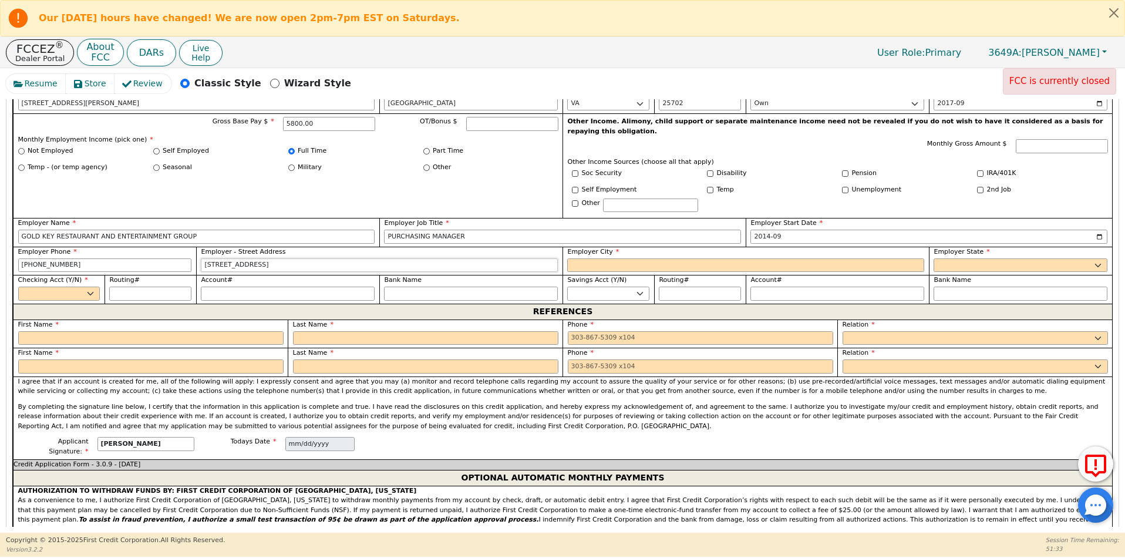
type input "[STREET_ADDRESS]"
type input "[US_STATE][GEOGRAPHIC_DATA]"
select select "VA"
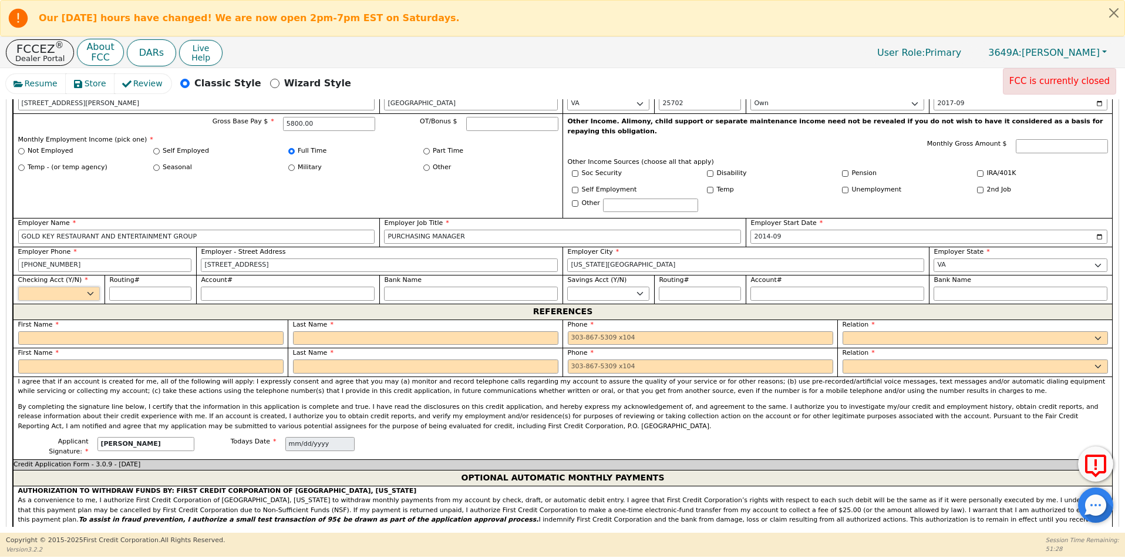
select select "y"
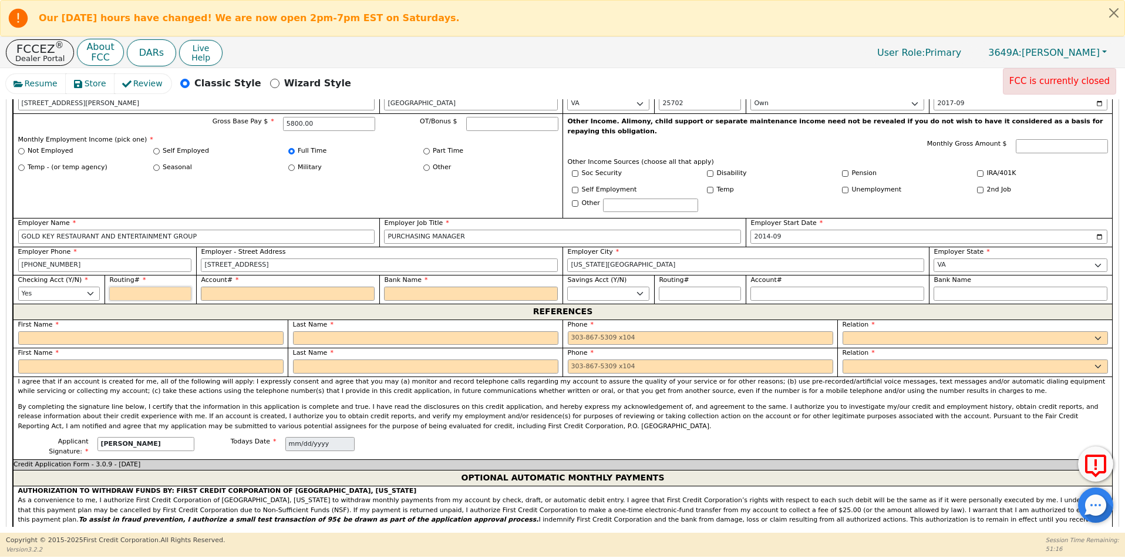
type input "0"
type input "*"
type input "05"
type input "**"
type input "051"
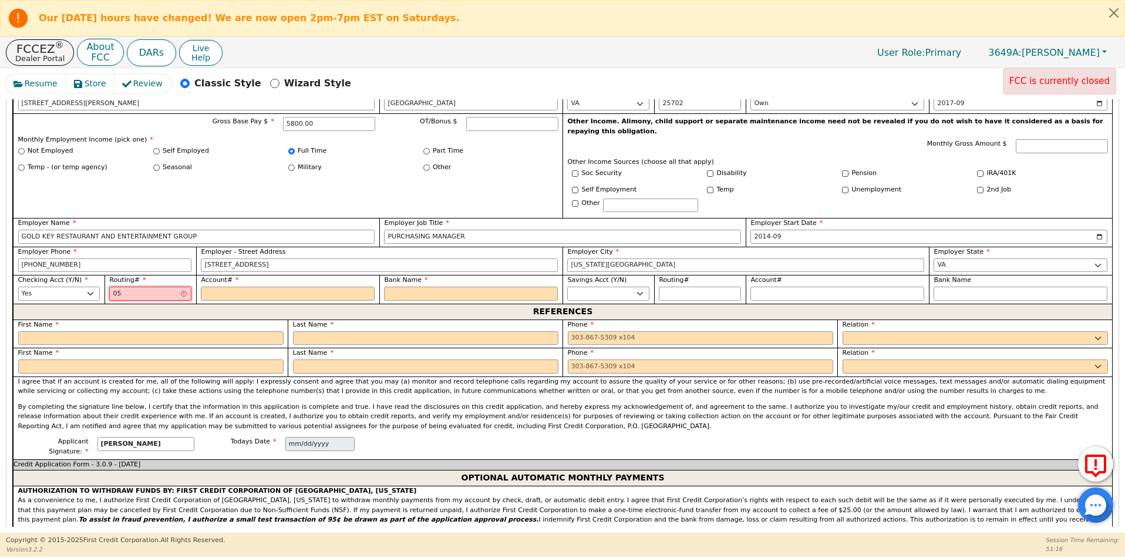
type input "***"
type input "0514"
type input "****"
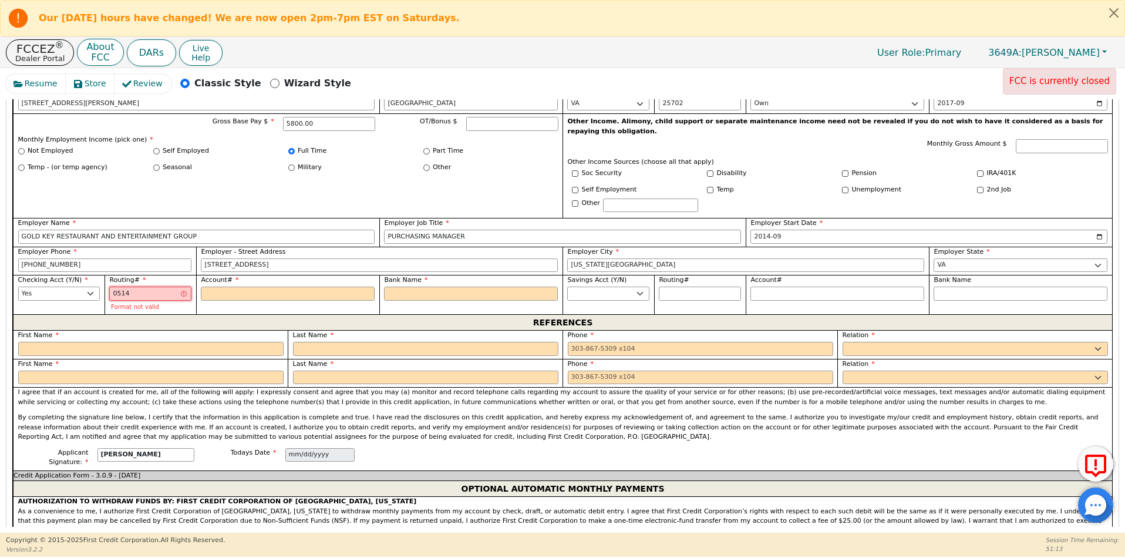
type input "05140"
type input "*****"
type input "051400"
type input "******"
type input "0514005"
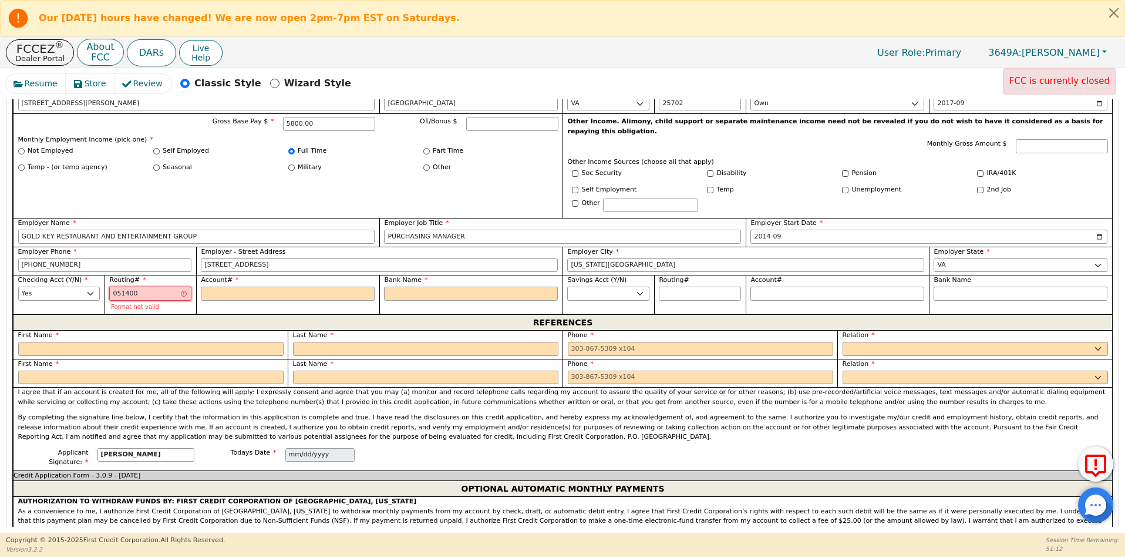
type input "*******"
type input "05140054"
type input "********"
type input "051400549"
type input "*********"
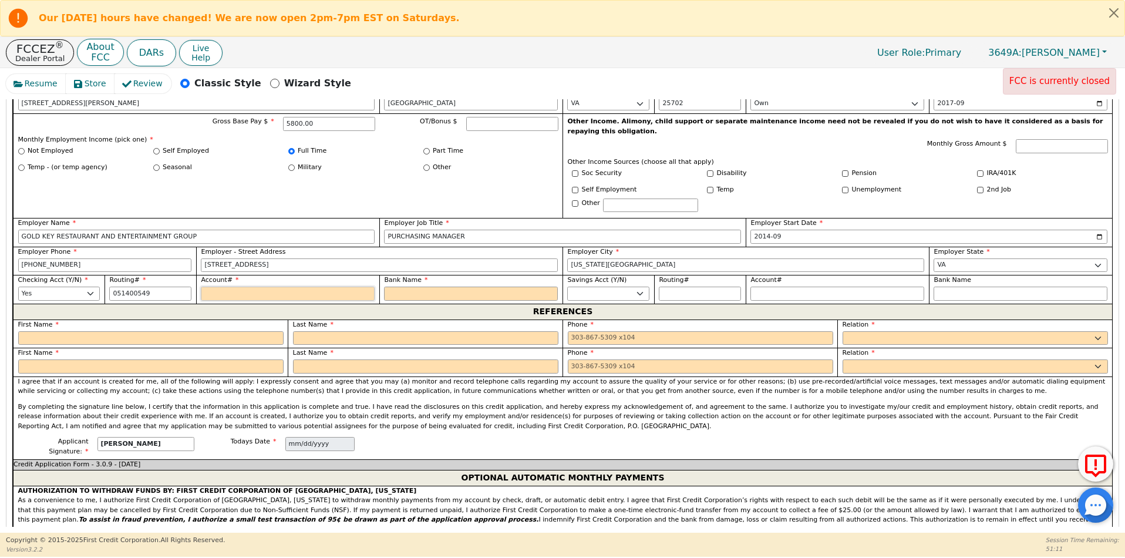
type input "*********"
type input "1"
type input "*"
type input "16"
type input "**"
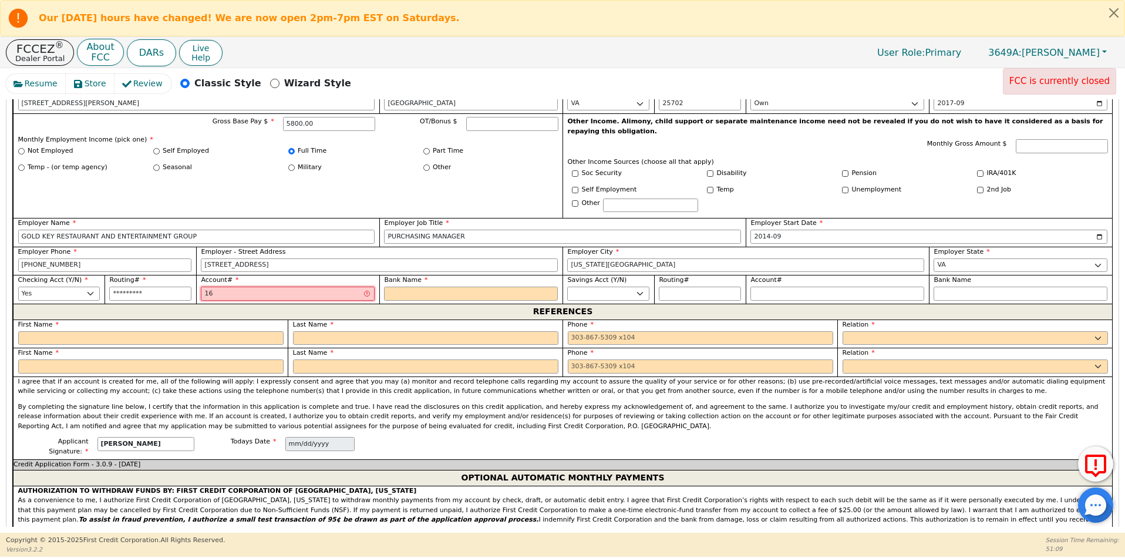
type input "166"
type input "***"
type input "1664"
type input "****"
type input "16649"
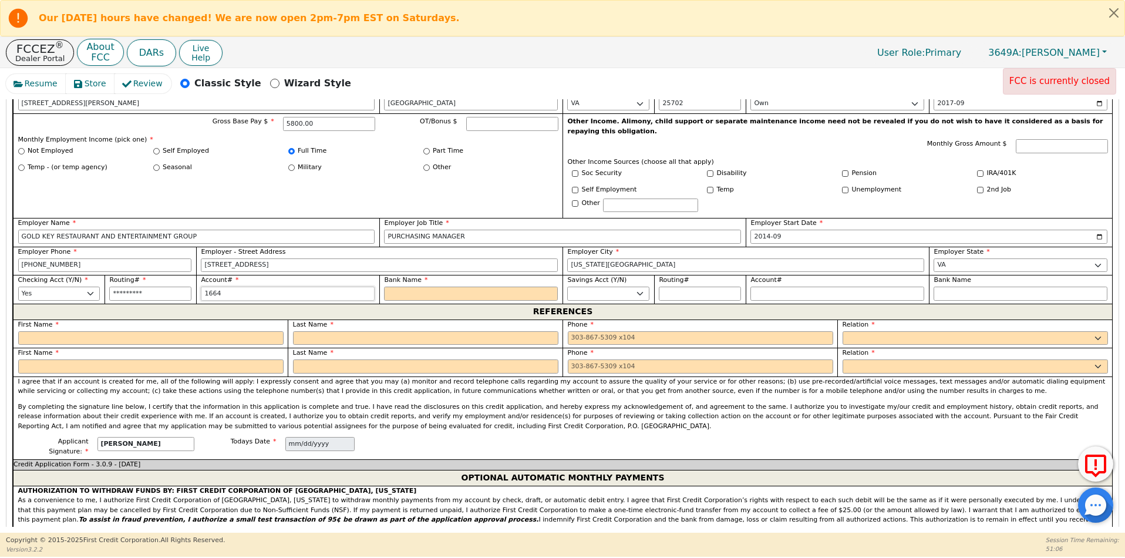
type input "*****"
type input "166498"
type input "******"
type input "1664985"
type input "*******"
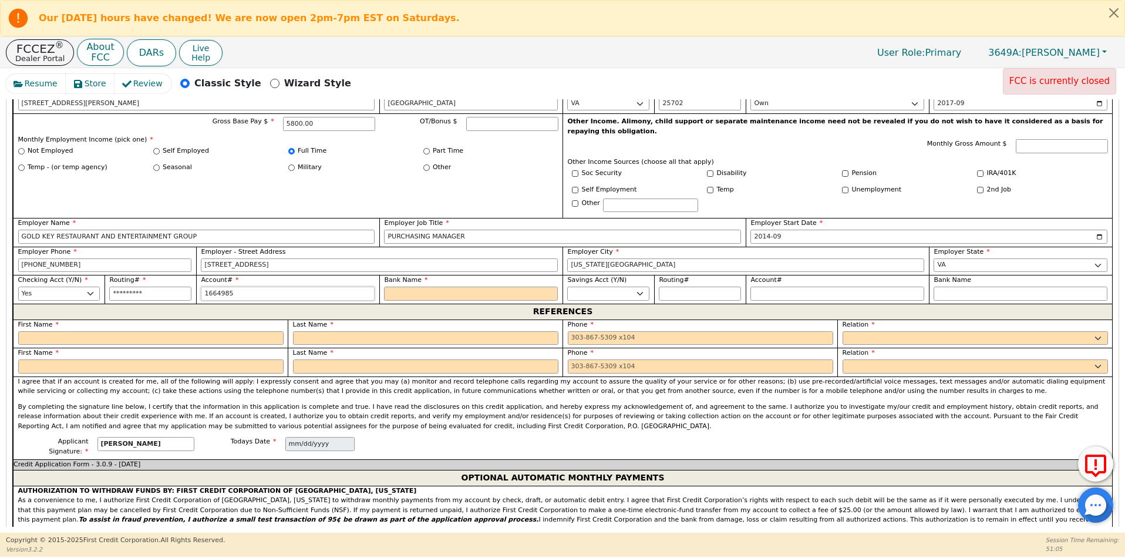
type input "16649854"
type input "********"
type input "166498545"
type input "*********"
type input "1664985452"
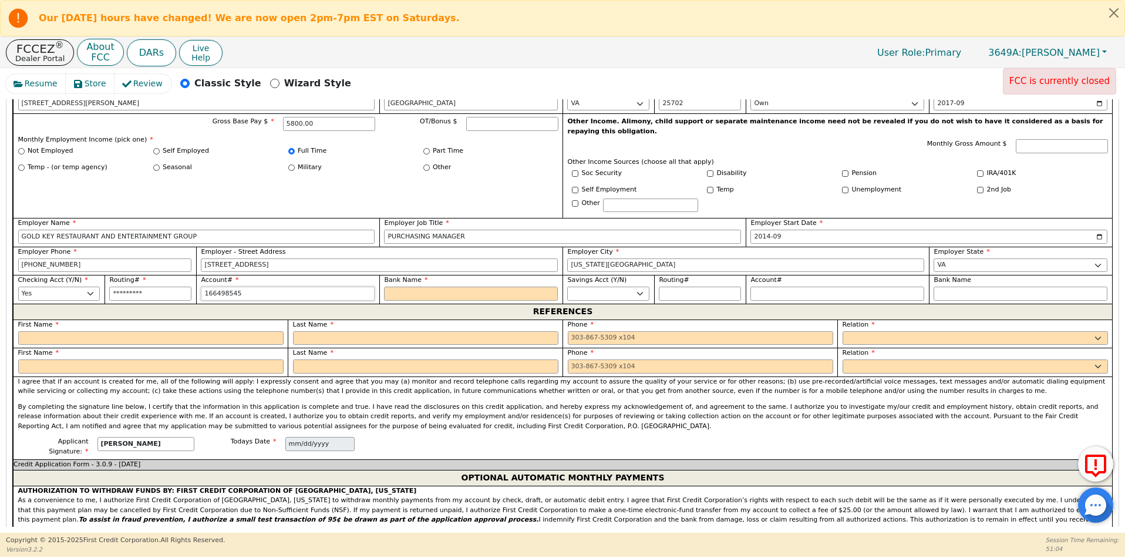
type input "**********"
type input "w"
type input "wE"
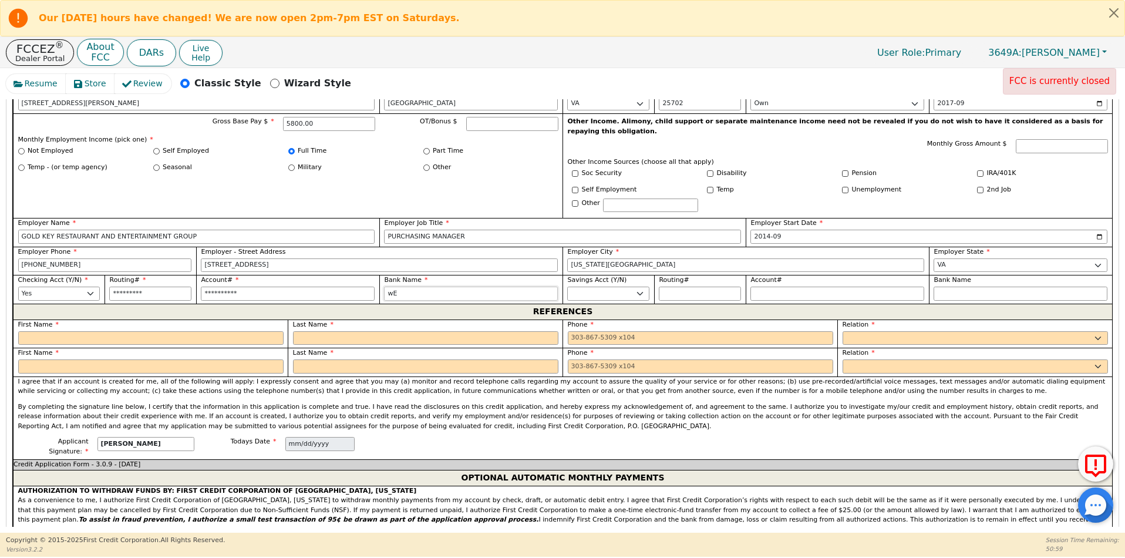
type input "wE"
type input "wEL"
type input "wELL"
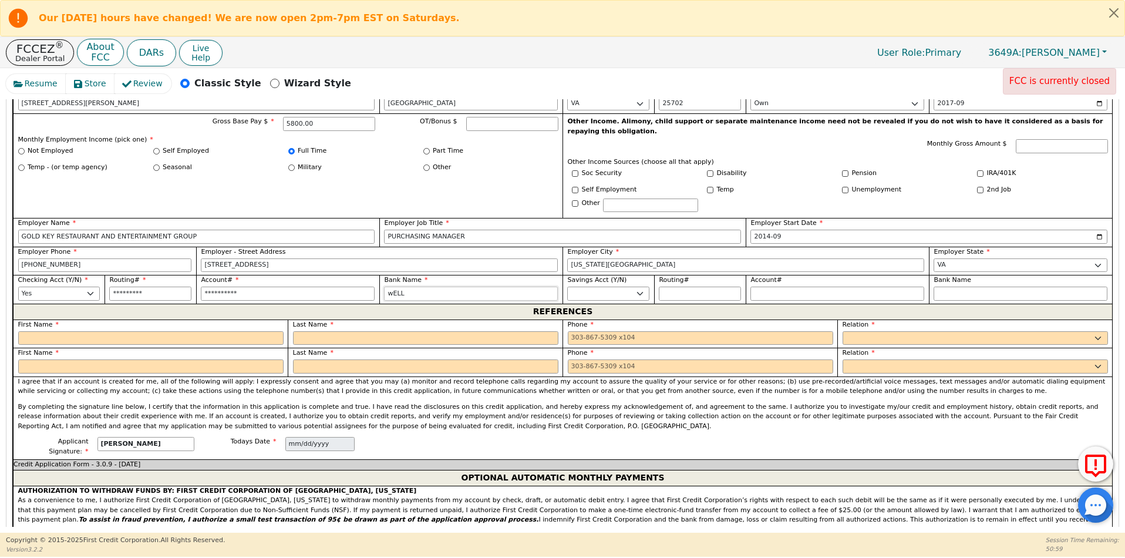
type input "wEL"
type input "wE"
type input "w"
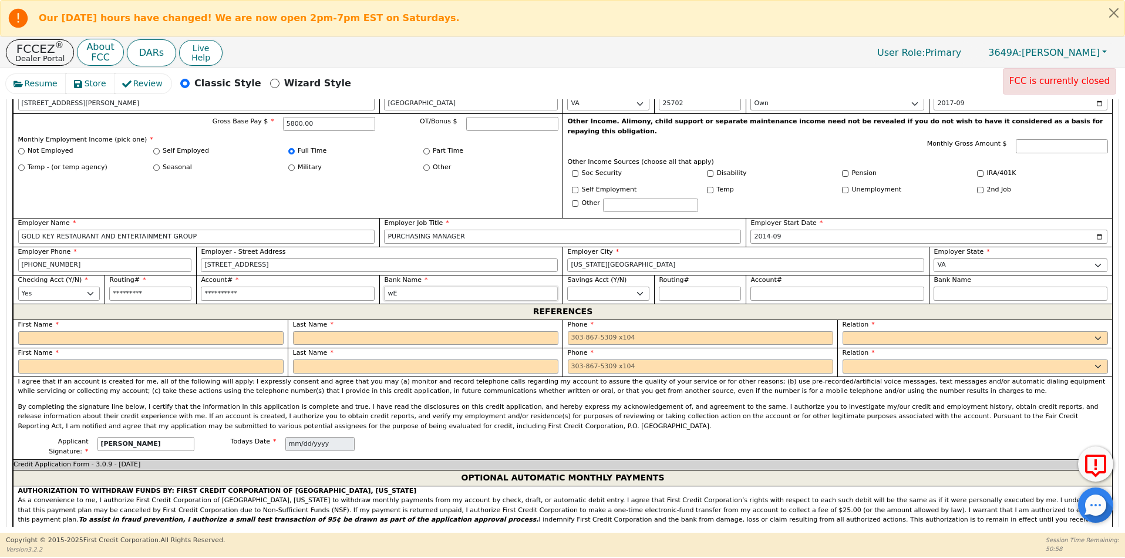
type input "w"
type input "W"
type input "WE"
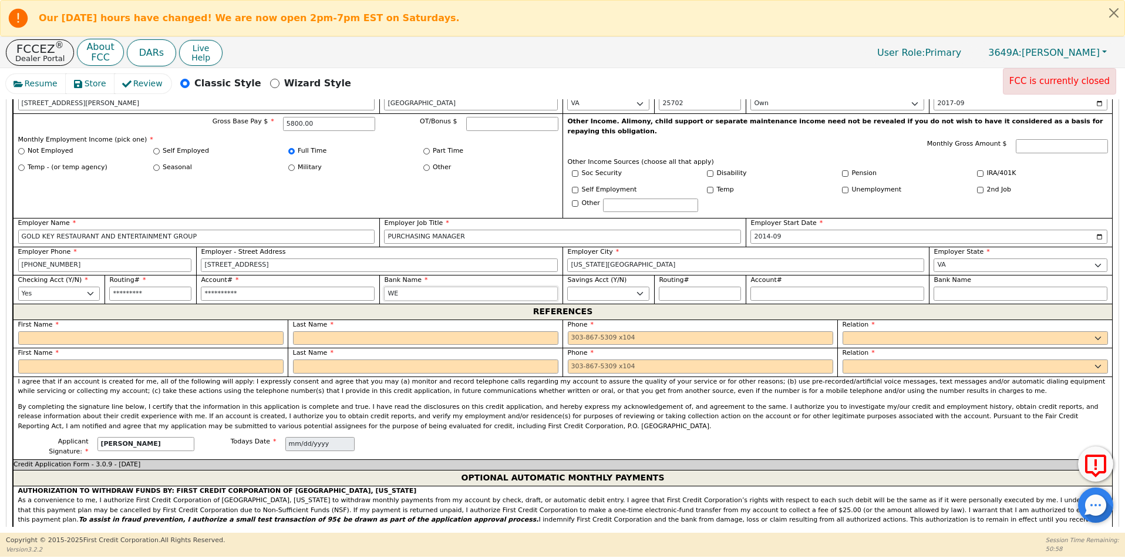
type input "WEL"
type input "WELL"
type input "[PERSON_NAME]"
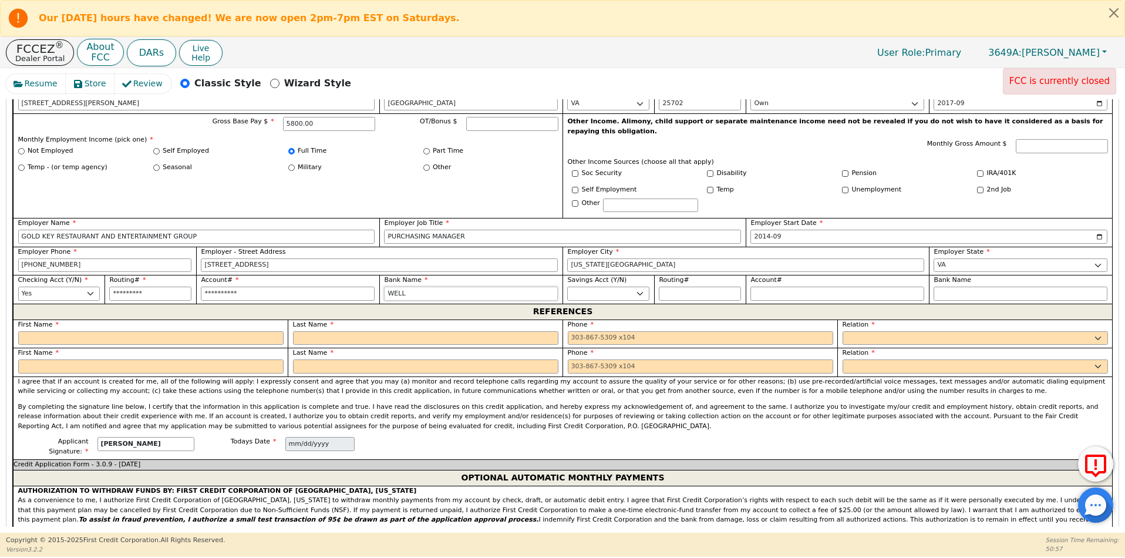
type input "[PERSON_NAME]"
type input "[PERSON_NAME] F"
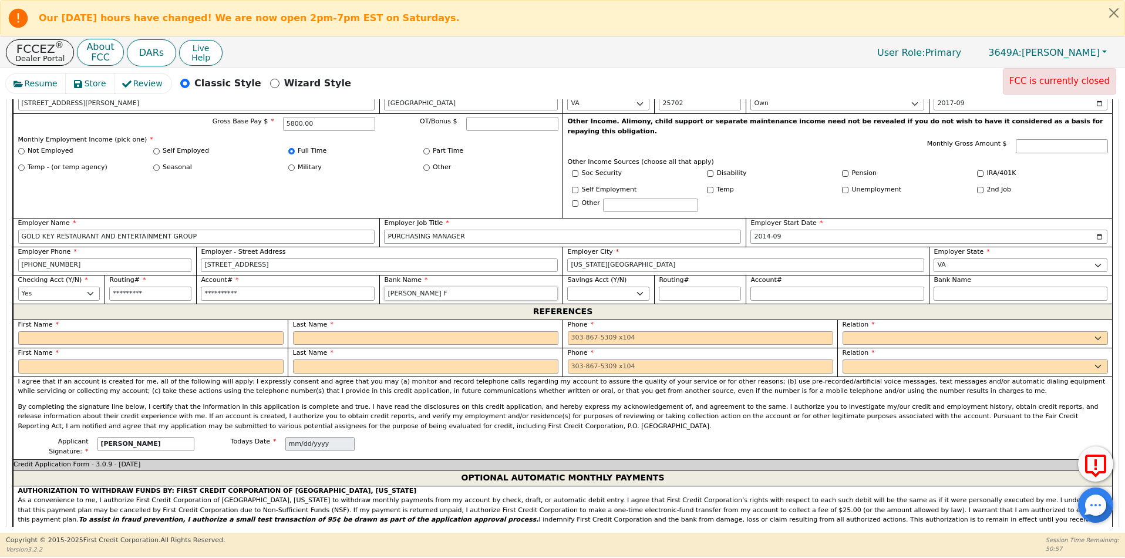
type input "[PERSON_NAME]"
type input "[PERSON_NAME] FAR"
type input "[PERSON_NAME] FARG"
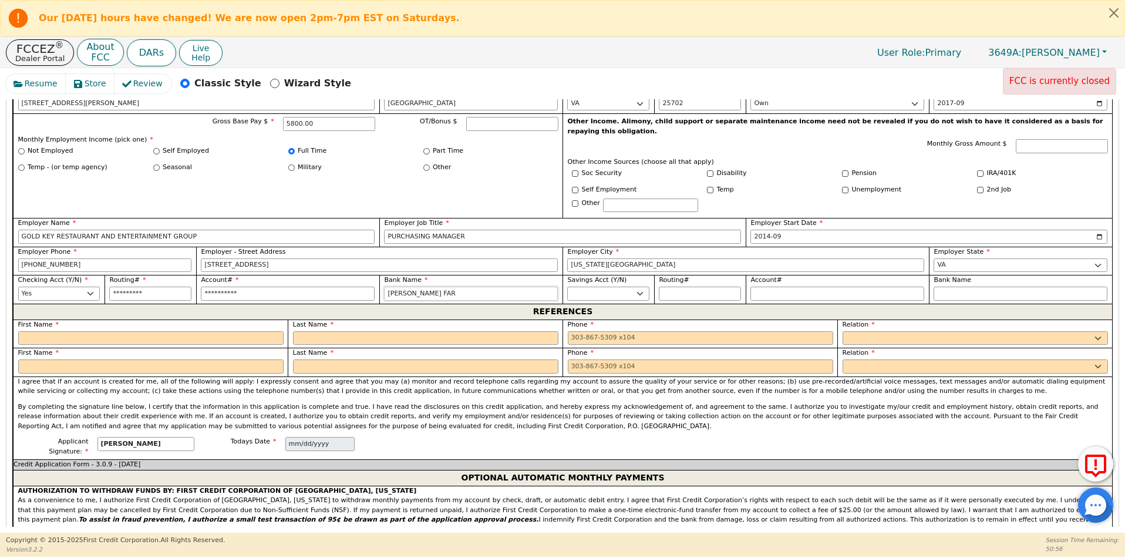
type input "[PERSON_NAME] FARG"
type input "[PERSON_NAME] FARGO"
type input "[PERSON_NAME]"
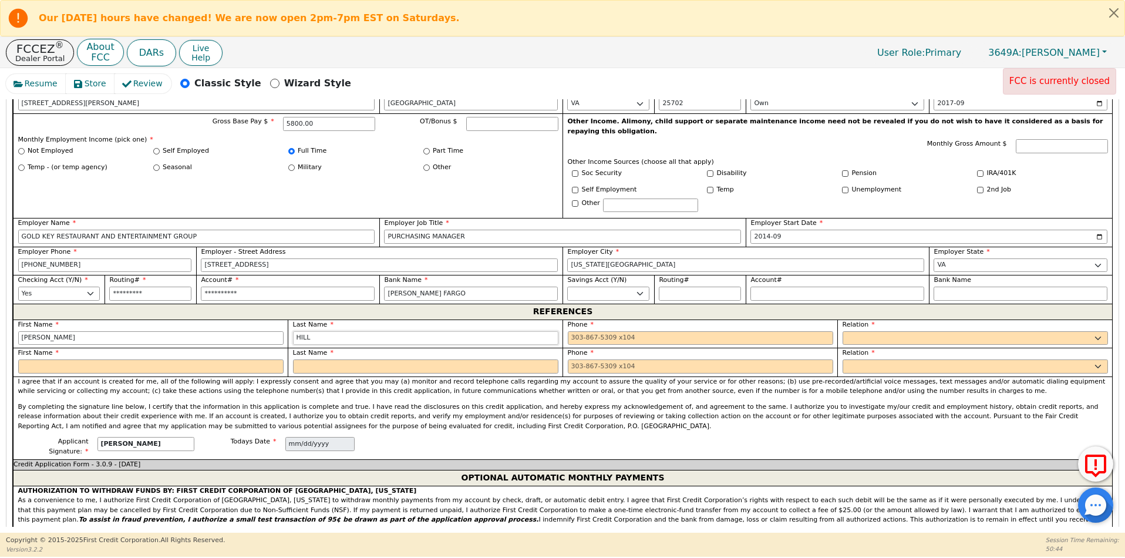
type input "HILL"
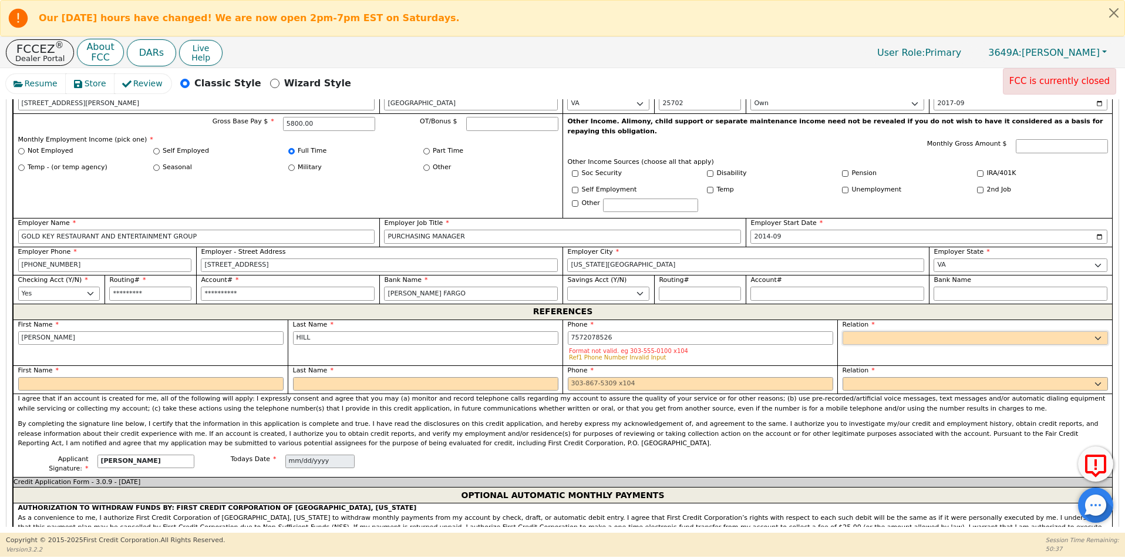
type input "[PHONE_NUMBER]"
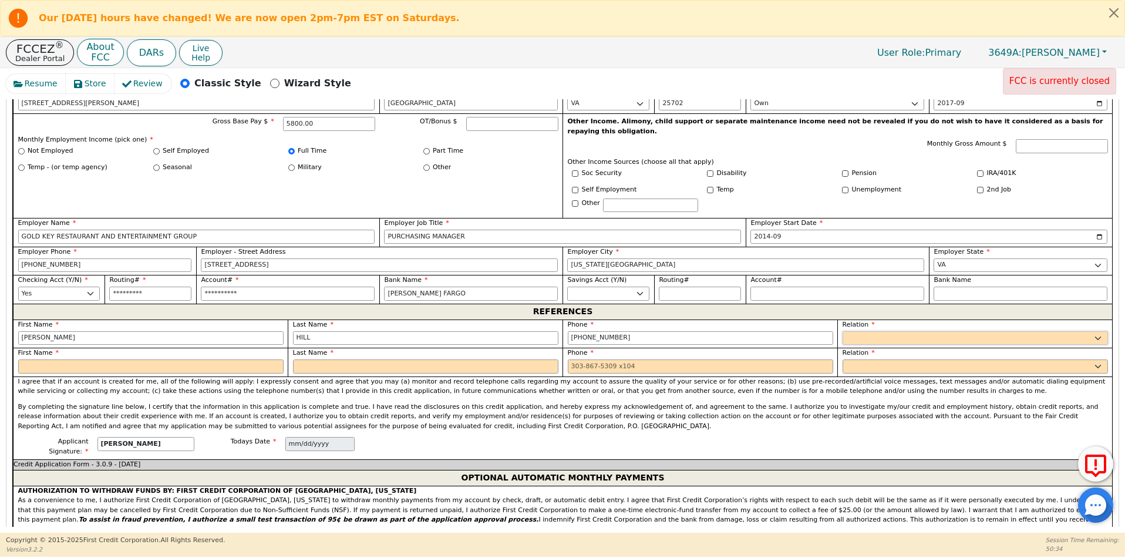
click at [865, 331] on select "FATHER MOTHER SISTER BROTHER DAUGHTER SON CO-WORKER NEIGHBOR FRIEND COUSIN G-MO…" at bounding box center [974, 338] width 265 height 14
select select "FRIEND"
click at [842, 331] on select "FATHER MOTHER SISTER BROTHER DAUGHTER SON CO-WORKER NEIGHBOR FRIEND COUSIN G-MO…" at bounding box center [974, 338] width 265 height 14
click at [48, 359] on input "text" at bounding box center [150, 366] width 265 height 14
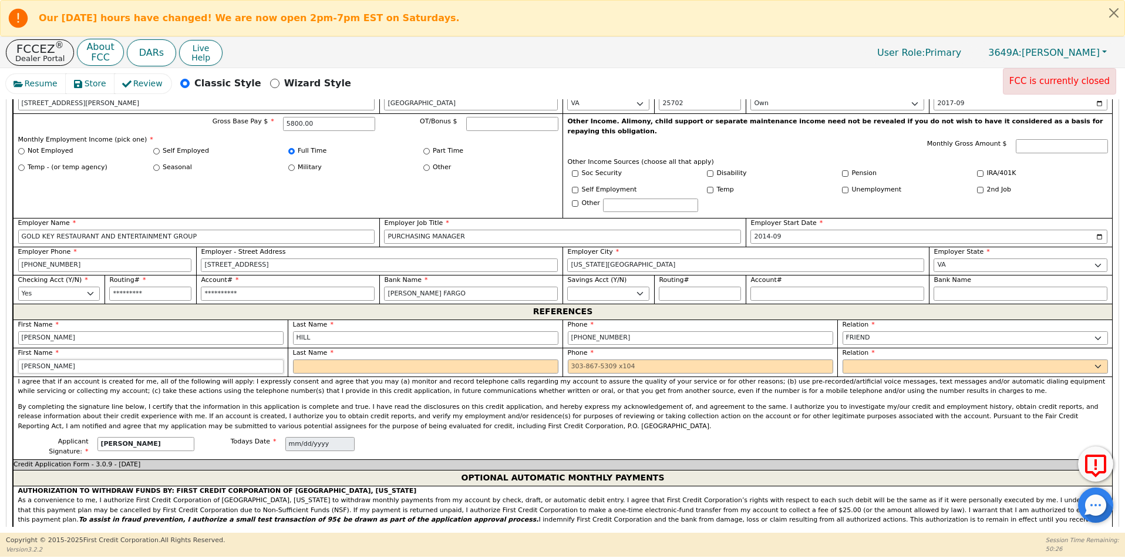
type input "[PERSON_NAME]"
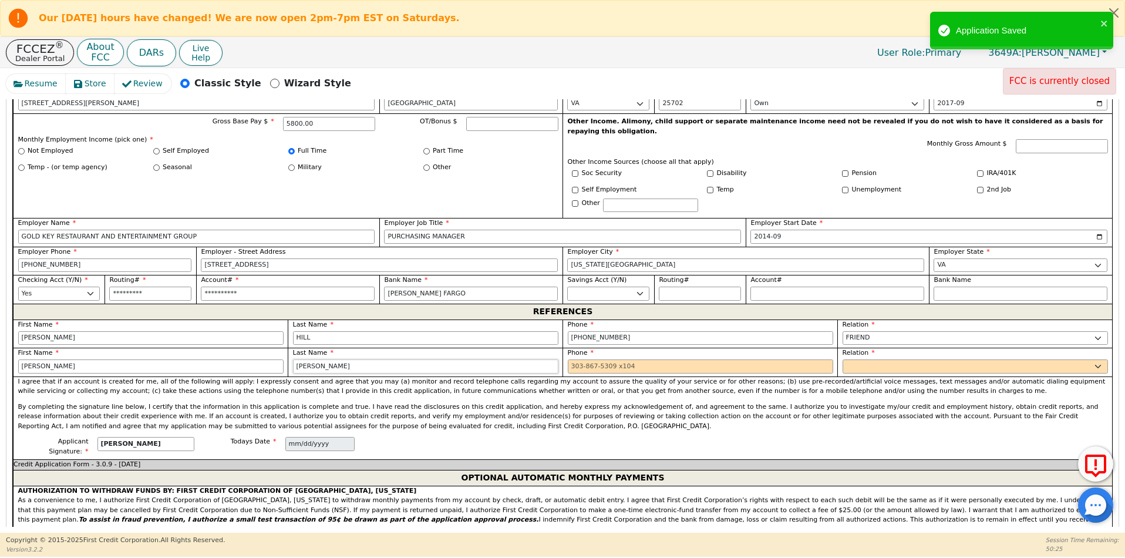
type input "[PERSON_NAME]"
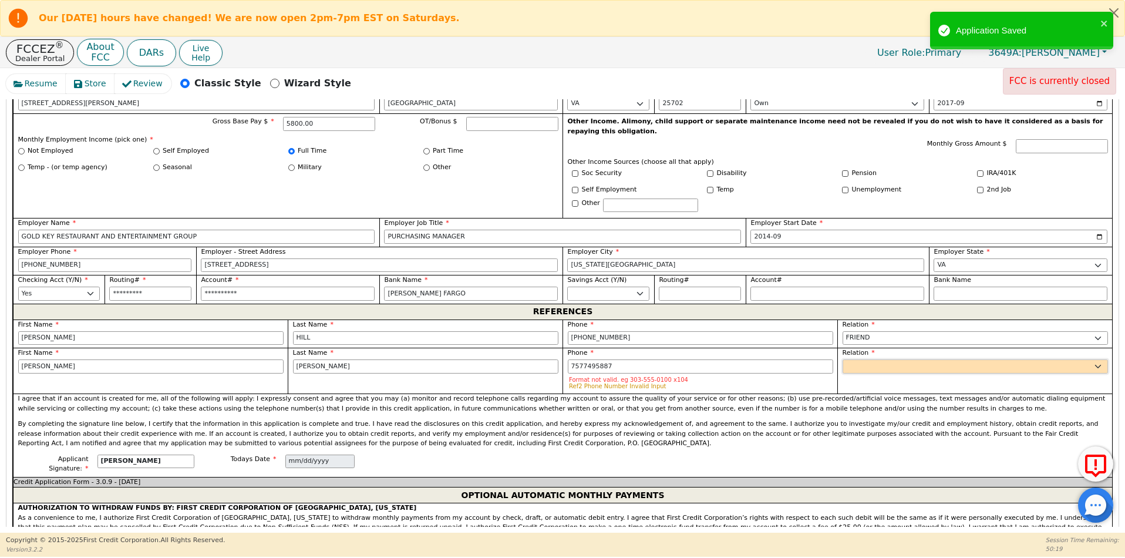
type input "[PHONE_NUMBER]"
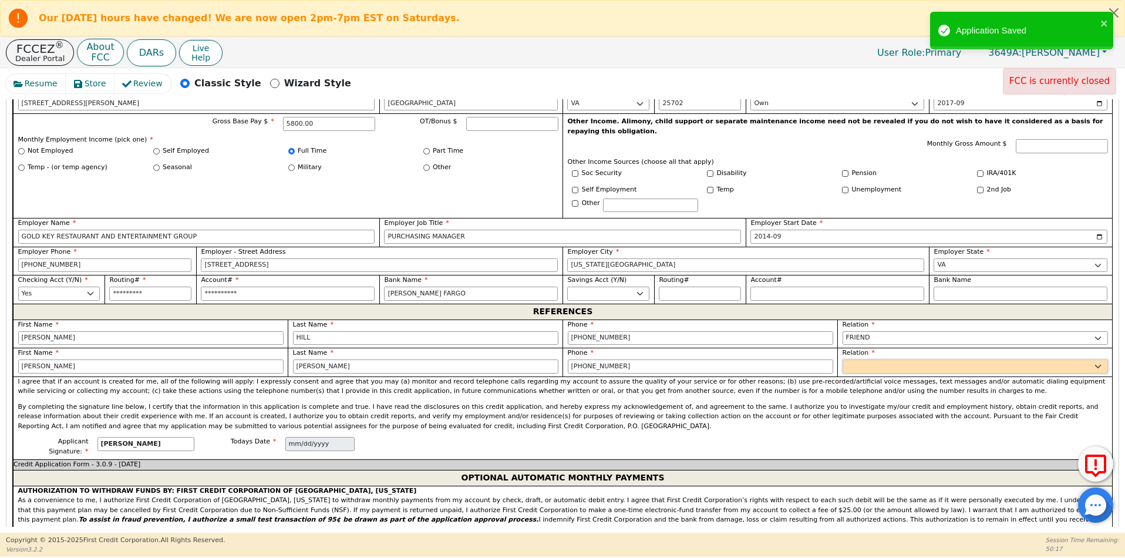
click at [905, 359] on select "FATHER MOTHER SISTER BROTHER DAUGHTER SON CO-WORKER NEIGHBOR FRIEND COUSIN G-MO…" at bounding box center [974, 366] width 265 height 14
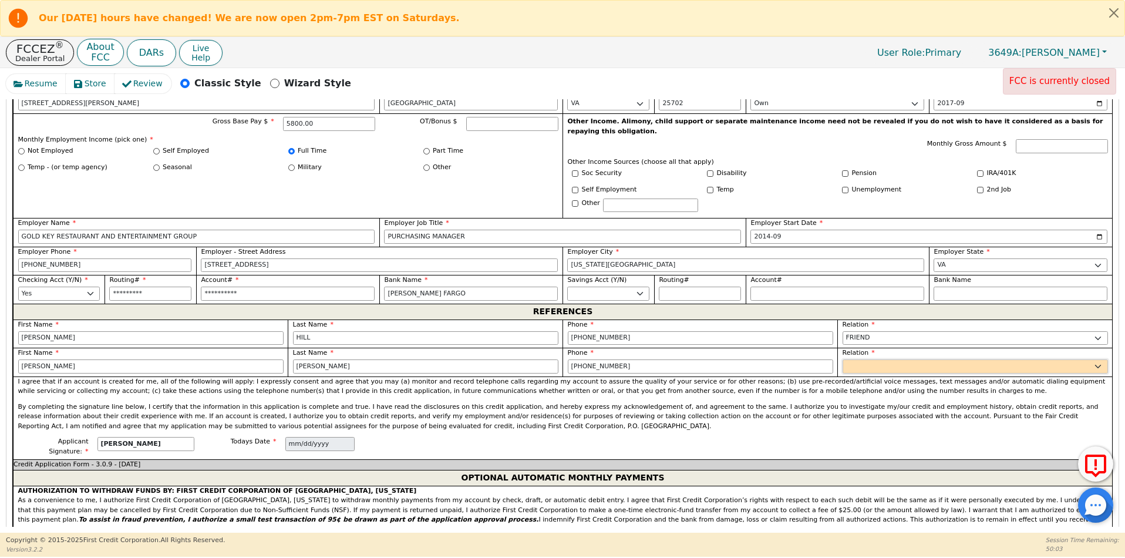
select select "OTHER"
click at [842, 359] on select "FATHER MOTHER SISTER BROTHER DAUGHTER SON CO-WORKER NEIGHBOR FRIEND COUSIN G-MO…" at bounding box center [974, 366] width 265 height 14
click at [957, 359] on input "text" at bounding box center [1020, 366] width 174 height 14
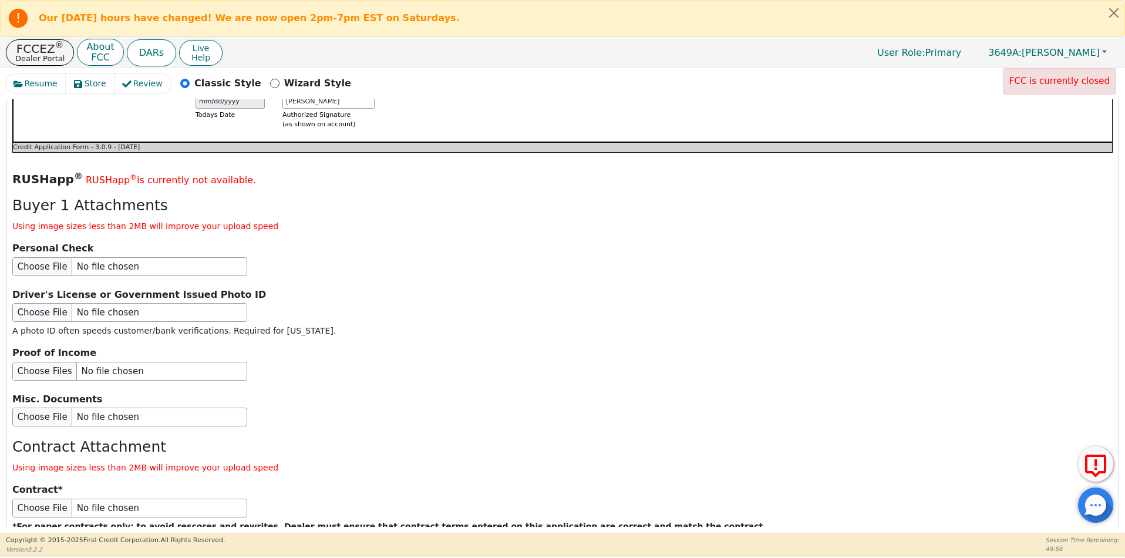
scroll to position [1299, 0]
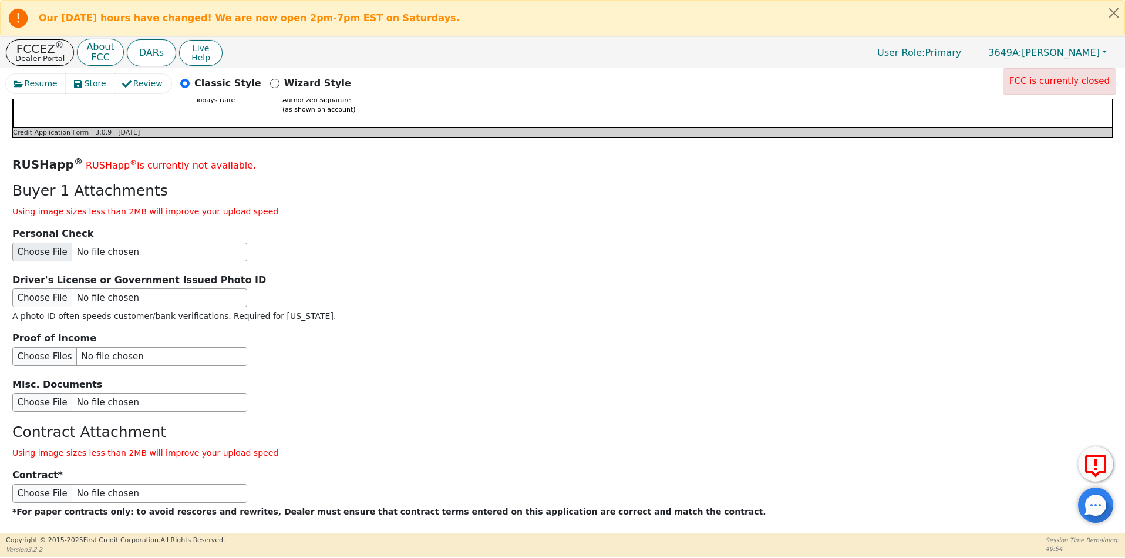
type input "AUNT"
click at [29, 242] on input "file" at bounding box center [129, 251] width 235 height 19
type input "C:\fakepath\FILE_0385.pdf"
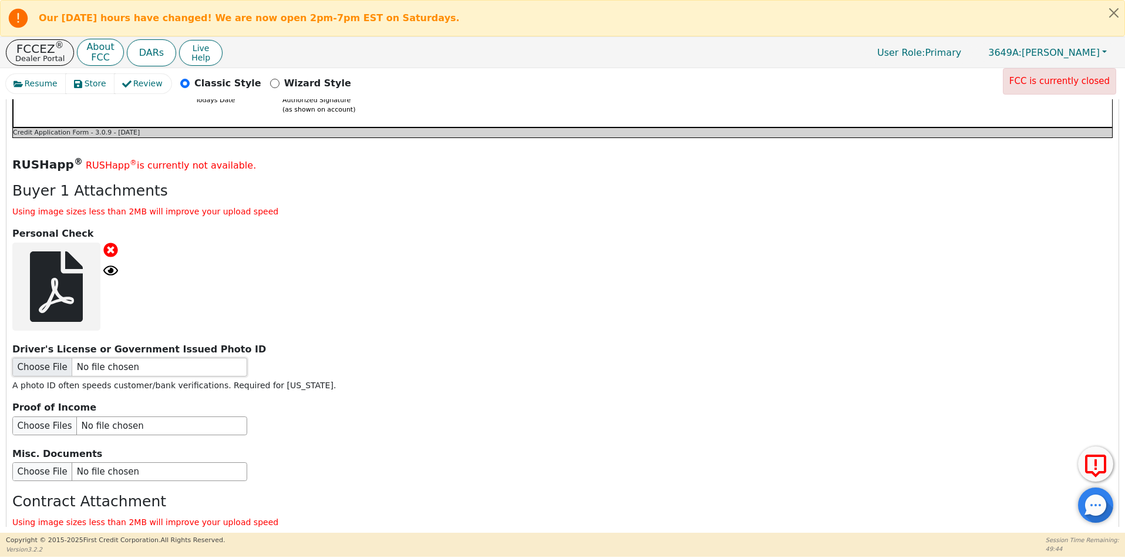
click at [39, 357] on input "file" at bounding box center [129, 366] width 235 height 19
